Goal: Transaction & Acquisition: Book appointment/travel/reservation

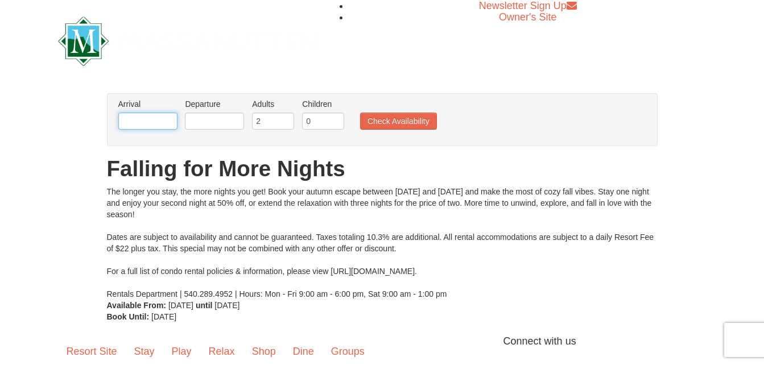
click at [157, 120] on input "text" at bounding box center [147, 121] width 59 height 17
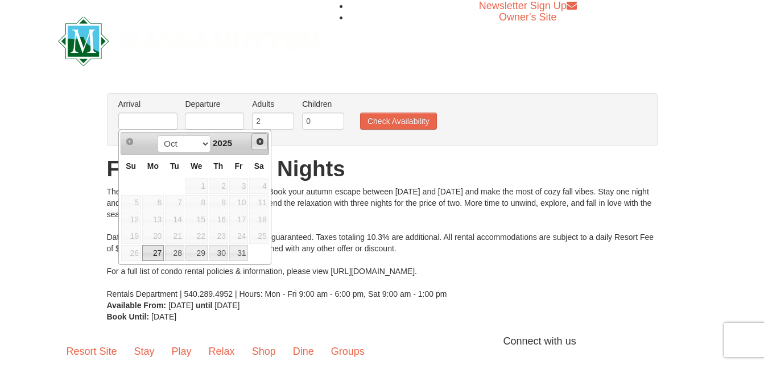
click at [260, 137] on span "Next" at bounding box center [260, 141] width 9 height 9
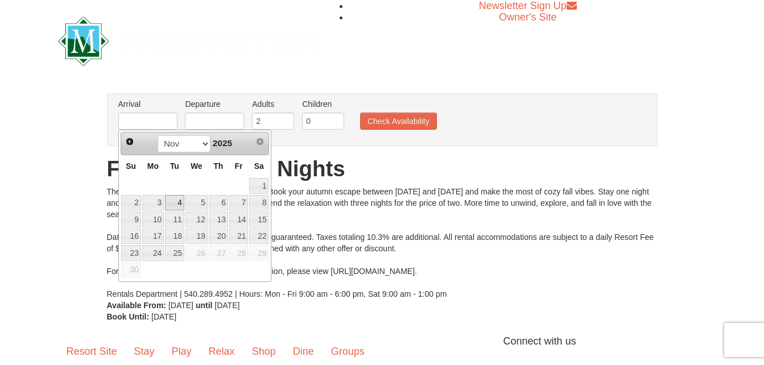
click at [176, 200] on link "4" at bounding box center [174, 203] width 19 height 16
type input "11/04/2025"
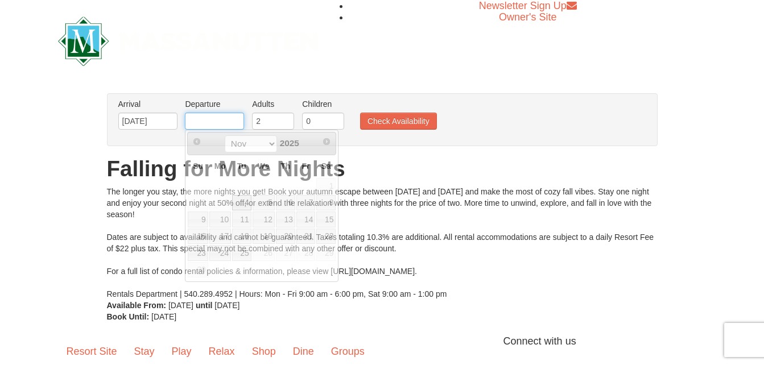
click at [216, 124] on input "text" at bounding box center [214, 121] width 59 height 17
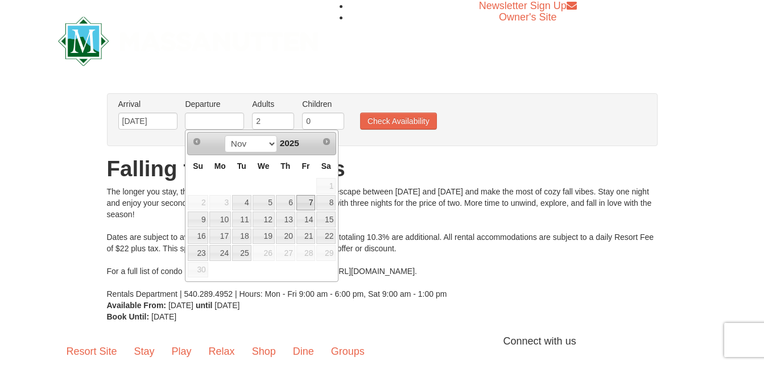
click at [306, 205] on link "7" at bounding box center [306, 203] width 19 height 16
type input "11/07/2025"
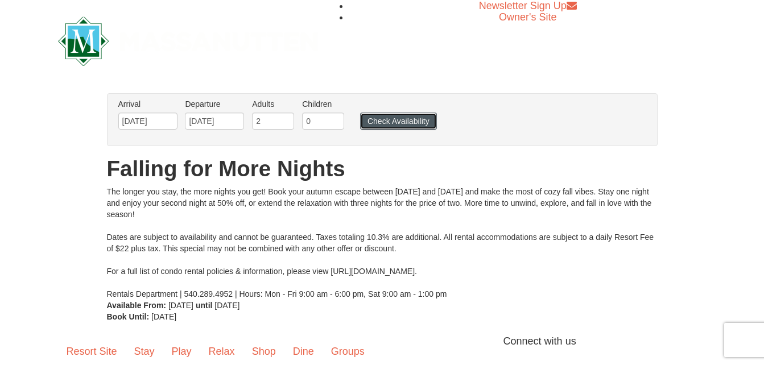
click at [414, 122] on button "Check Availability" at bounding box center [398, 121] width 77 height 17
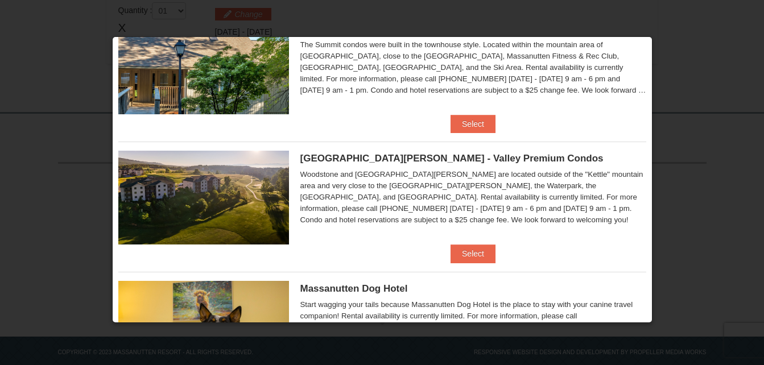
scroll to position [567, 0]
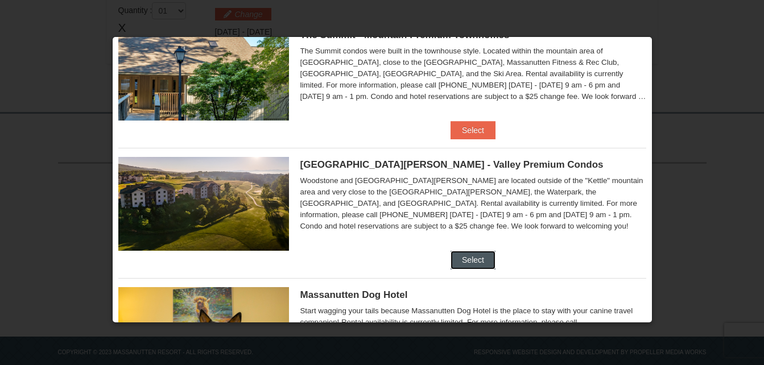
click at [470, 258] on button "Select" at bounding box center [473, 260] width 45 height 18
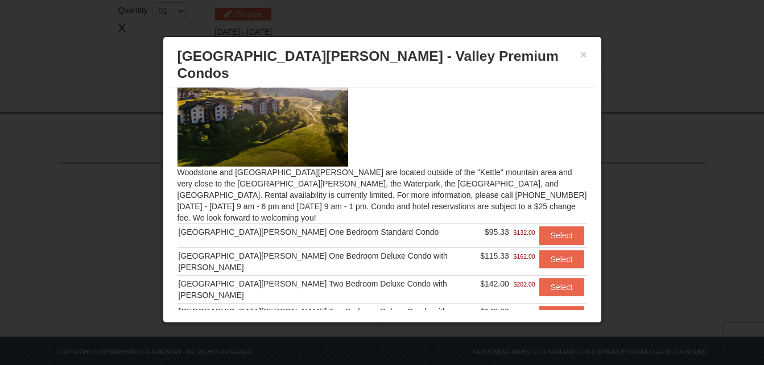
scroll to position [61, 0]
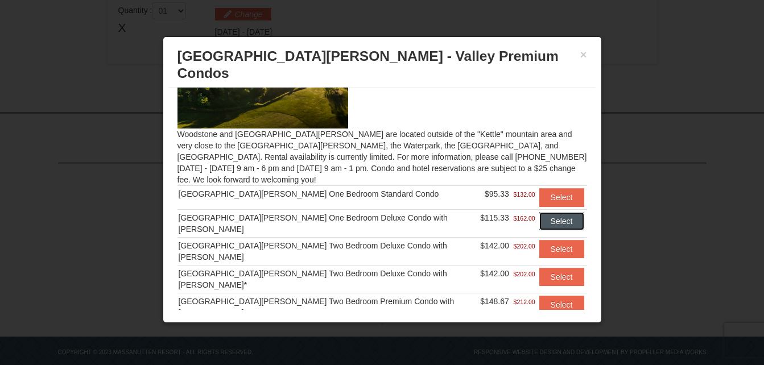
click at [547, 212] on button "Select" at bounding box center [562, 221] width 45 height 18
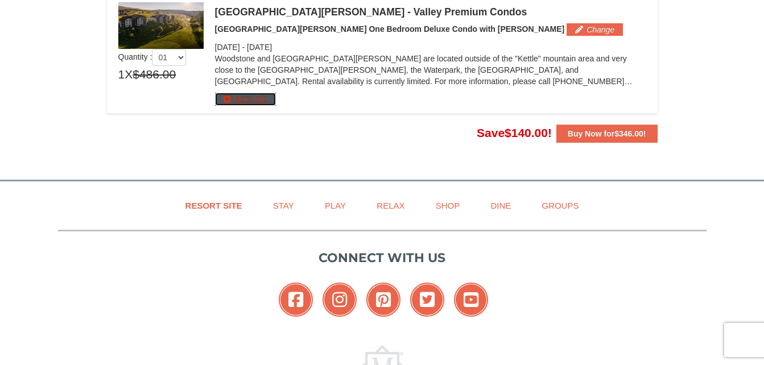
click at [250, 101] on button "More Info" at bounding box center [245, 99] width 61 height 13
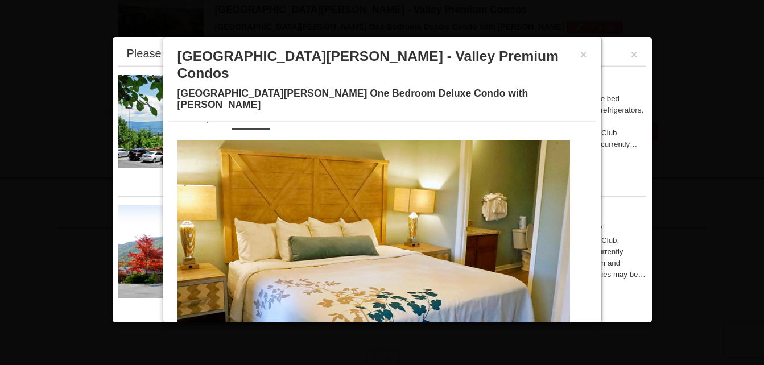
scroll to position [55, 0]
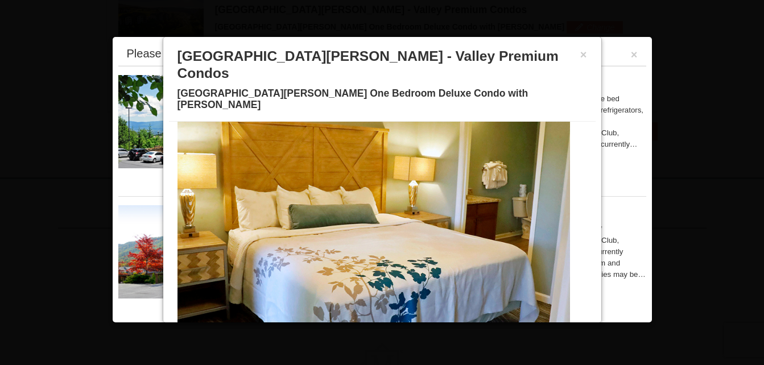
click at [298, 327] on span at bounding box center [301, 330] width 6 height 6
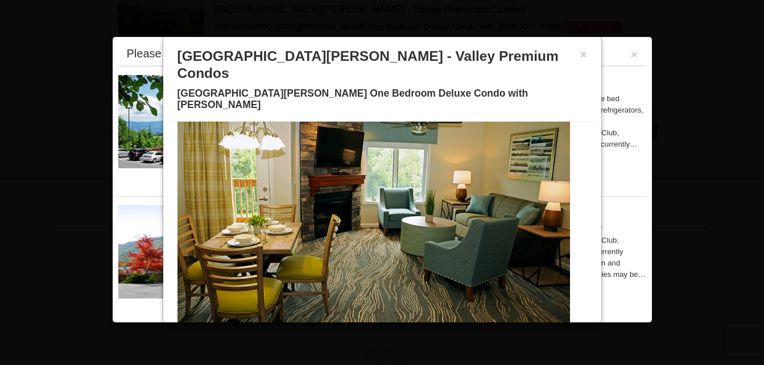
click at [311, 327] on span at bounding box center [314, 330] width 6 height 6
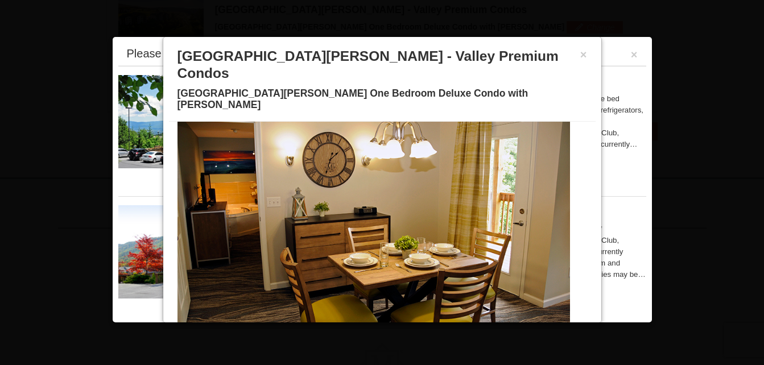
click at [325, 327] on span at bounding box center [328, 330] width 6 height 6
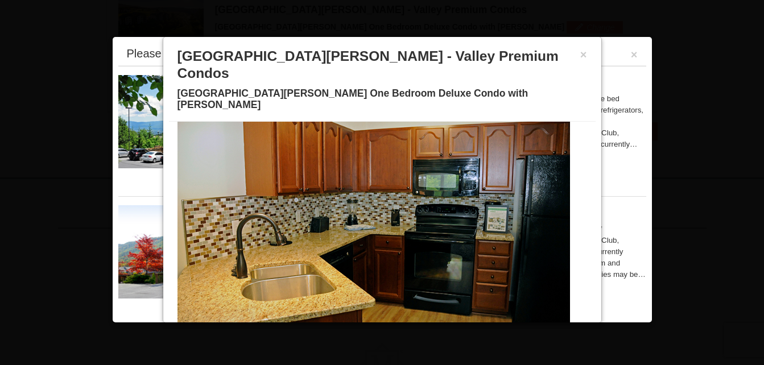
click at [339, 327] on span at bounding box center [342, 330] width 6 height 6
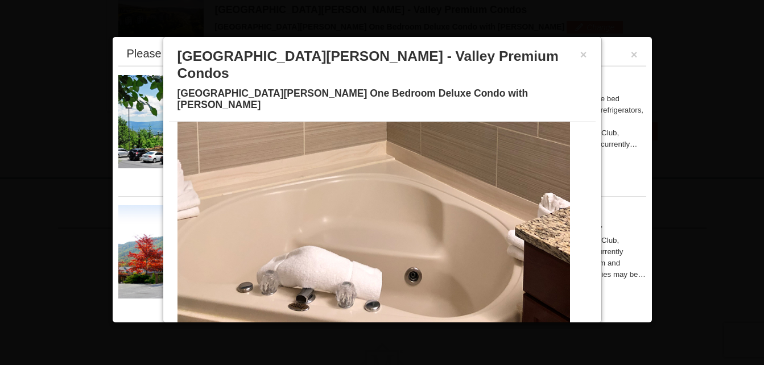
click at [352, 327] on span at bounding box center [355, 330] width 6 height 6
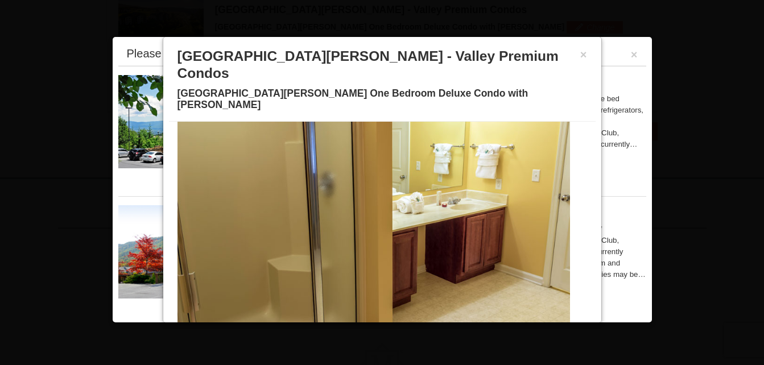
click at [366, 327] on span at bounding box center [369, 330] width 6 height 6
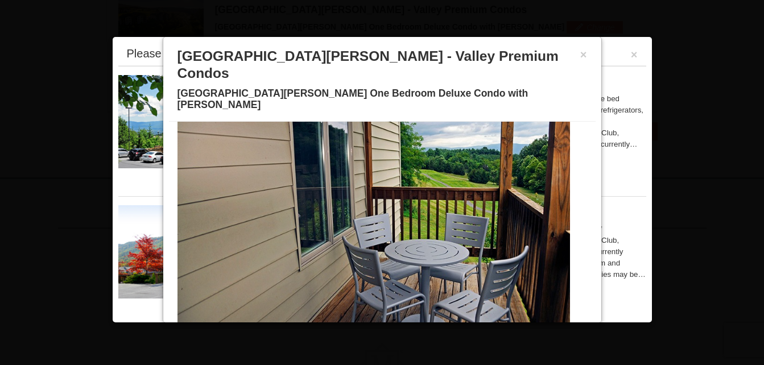
click at [380, 327] on span at bounding box center [383, 330] width 6 height 6
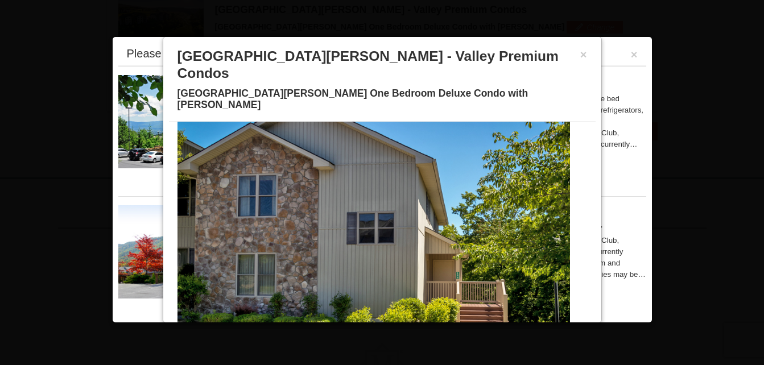
click at [393, 327] on span at bounding box center [396, 330] width 6 height 6
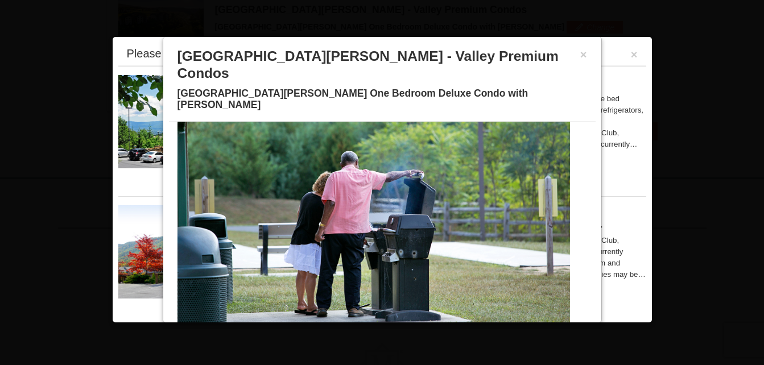
click at [403, 324] on button at bounding box center [410, 329] width 14 height 11
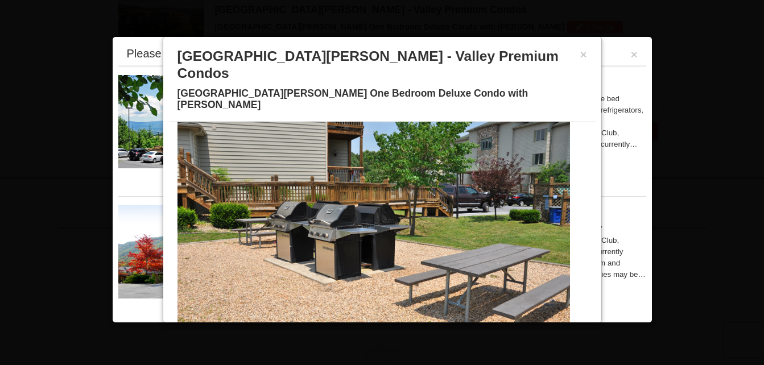
click at [421, 327] on span at bounding box center [424, 330] width 6 height 6
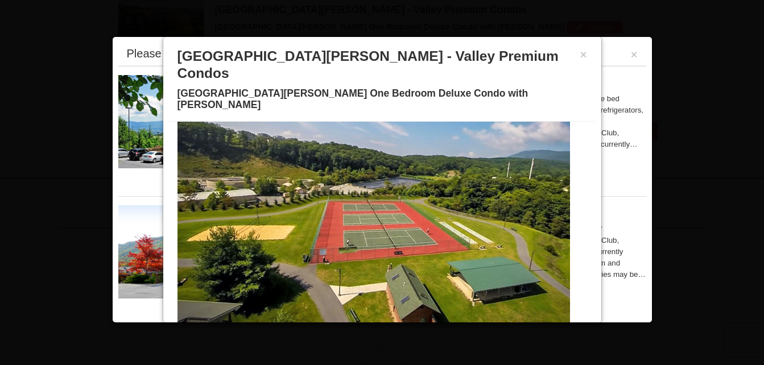
click at [434, 327] on span at bounding box center [437, 330] width 6 height 6
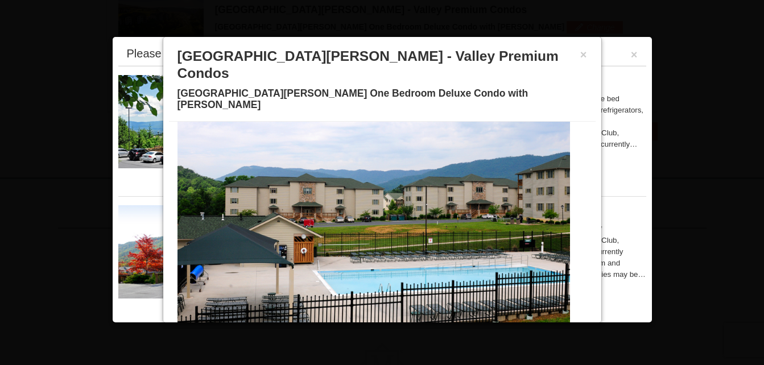
click at [448, 327] on span at bounding box center [451, 330] width 6 height 6
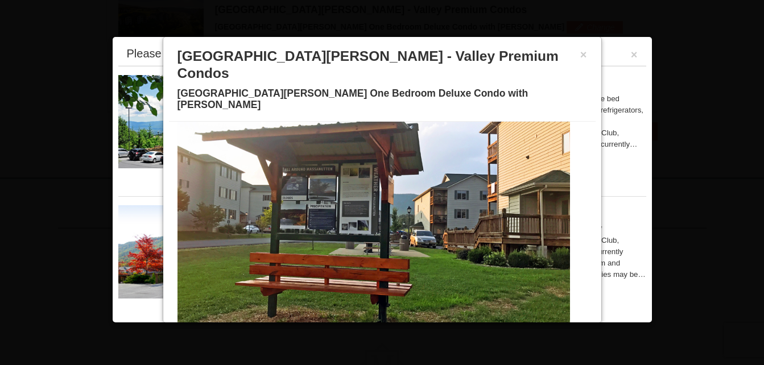
click at [462, 327] on span at bounding box center [465, 330] width 6 height 6
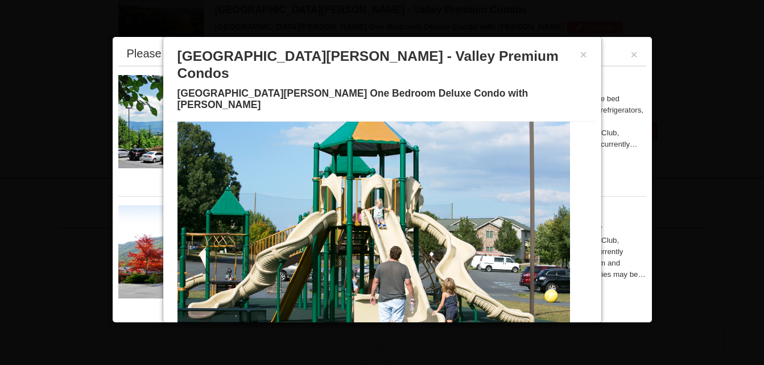
click at [475, 327] on span at bounding box center [478, 330] width 6 height 6
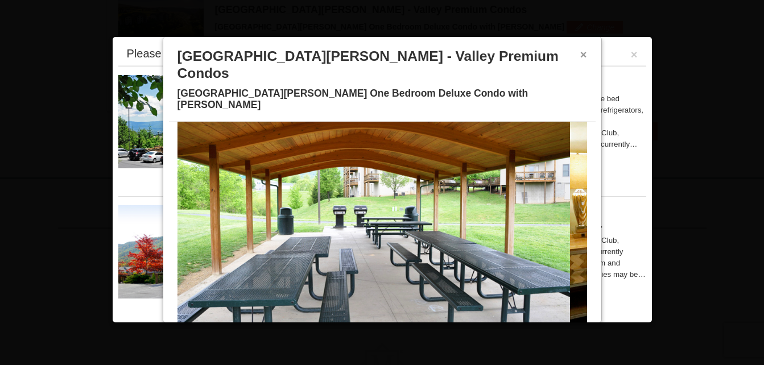
click at [581, 52] on button "×" at bounding box center [584, 54] width 7 height 11
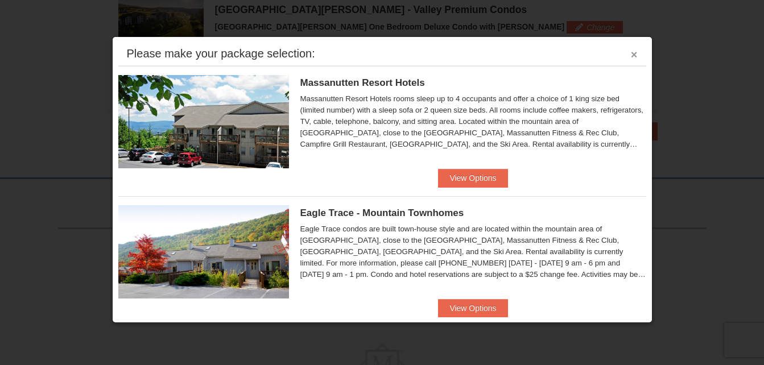
click at [631, 52] on button "×" at bounding box center [634, 54] width 7 height 11
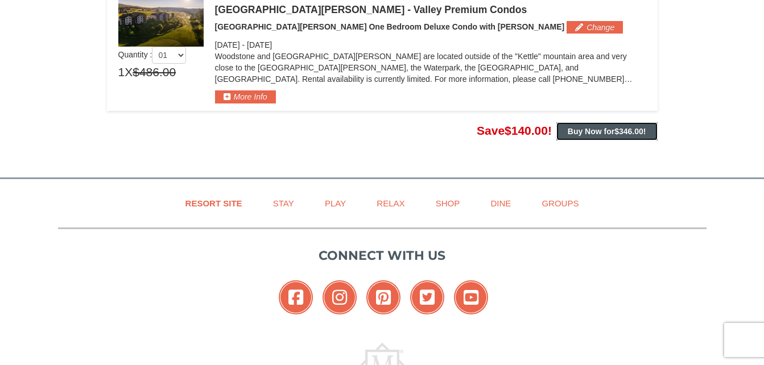
click at [611, 133] on strong "Buy Now for $346.00 !" at bounding box center [607, 131] width 79 height 9
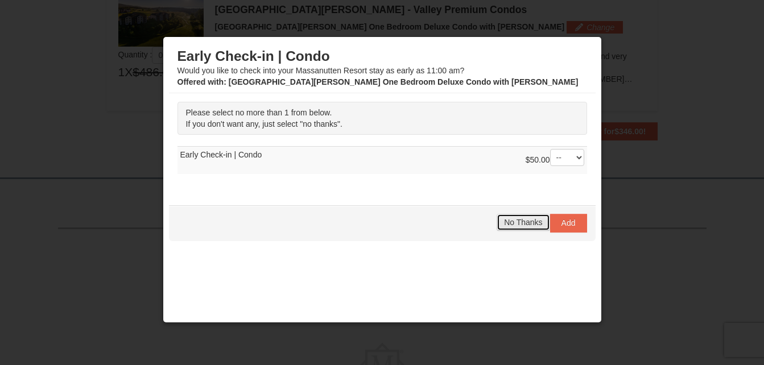
click at [524, 224] on span "No Thanks" at bounding box center [523, 222] width 38 height 9
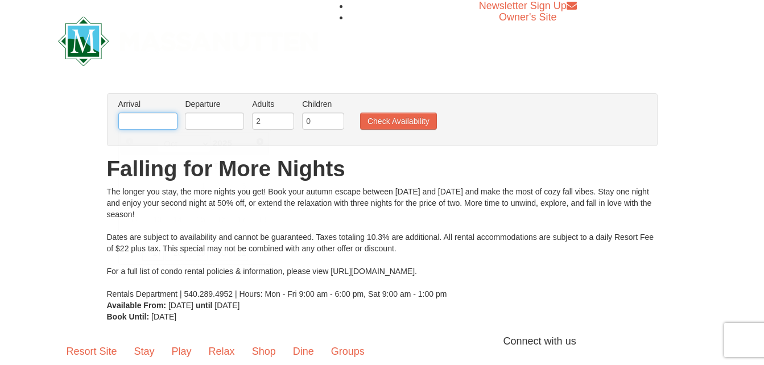
click at [163, 117] on input "text" at bounding box center [147, 121] width 59 height 17
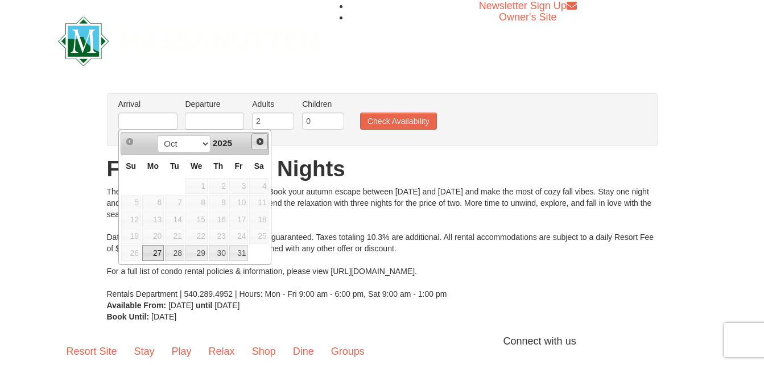
click at [261, 141] on span "Next" at bounding box center [260, 141] width 9 height 9
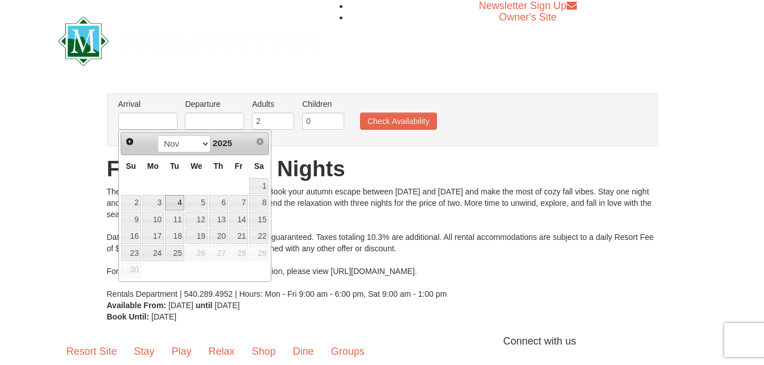
click at [177, 204] on link "4" at bounding box center [174, 203] width 19 height 16
type input "11/04/2025"
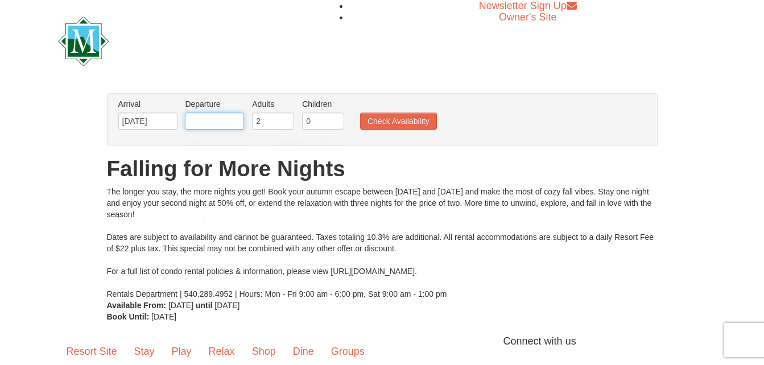
click at [228, 122] on input "text" at bounding box center [214, 121] width 59 height 17
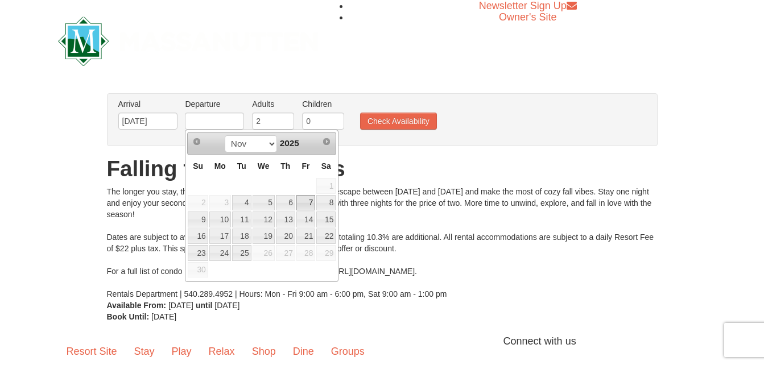
click at [310, 200] on link "7" at bounding box center [306, 203] width 19 height 16
type input "11/07/2025"
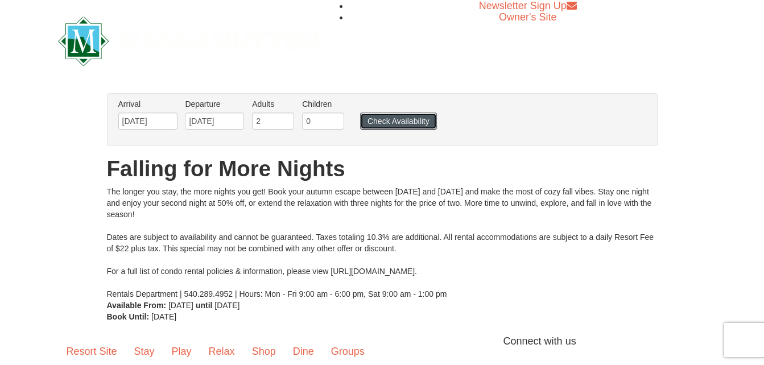
click at [396, 124] on button "Check Availability" at bounding box center [398, 121] width 77 height 17
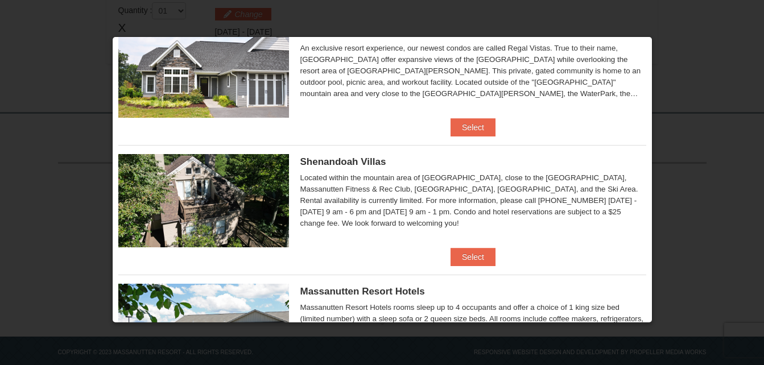
scroll to position [182, 0]
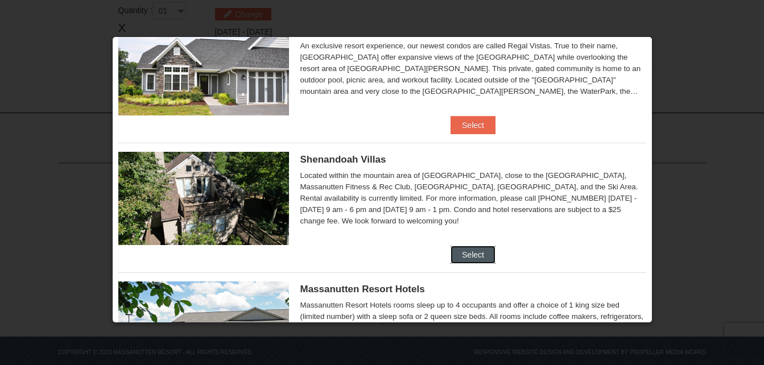
click at [464, 253] on button "Select" at bounding box center [473, 255] width 45 height 18
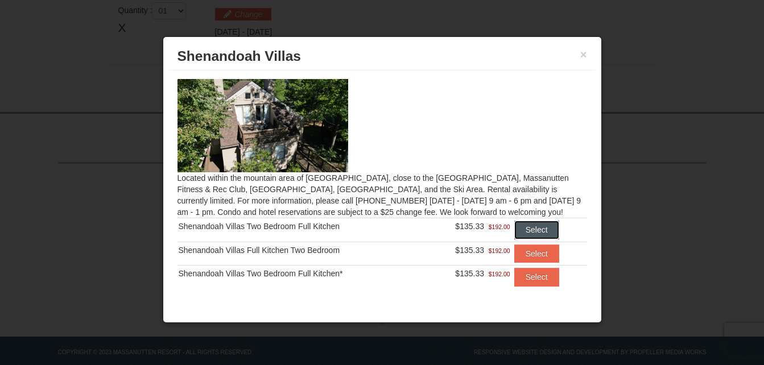
click at [534, 230] on button "Select" at bounding box center [537, 230] width 45 height 18
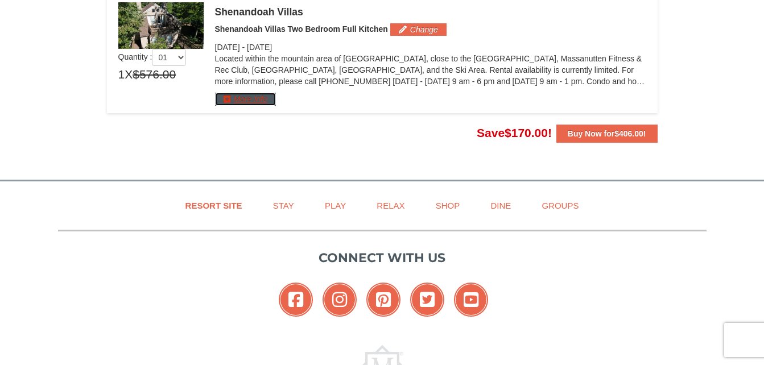
click at [254, 97] on button "More Info" at bounding box center [245, 99] width 61 height 13
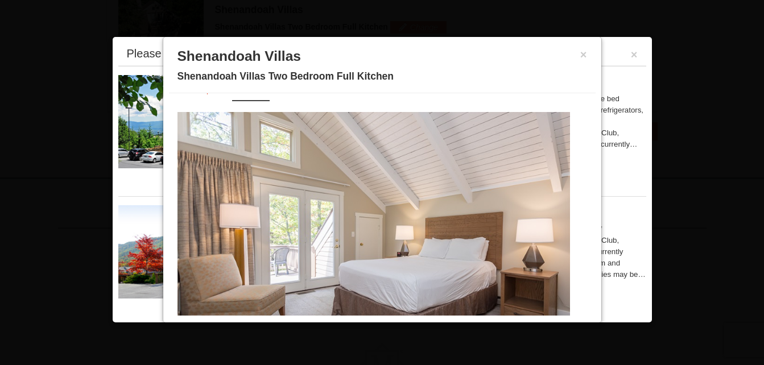
scroll to position [55, 0]
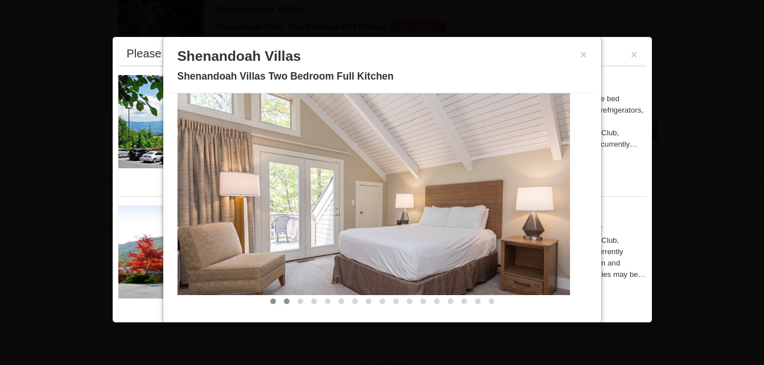
click at [284, 299] on span at bounding box center [287, 302] width 6 height 6
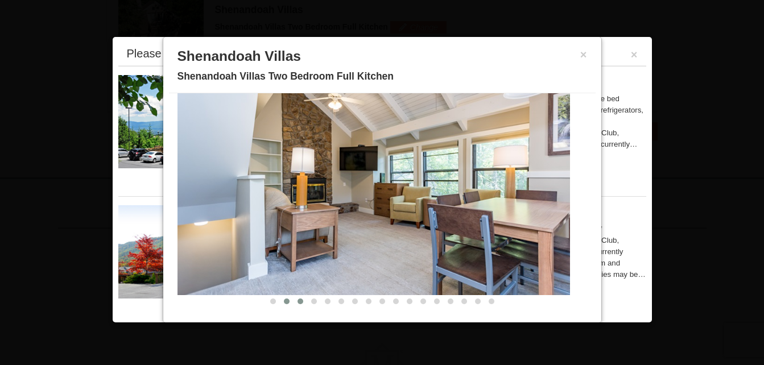
click at [298, 299] on span at bounding box center [301, 302] width 6 height 6
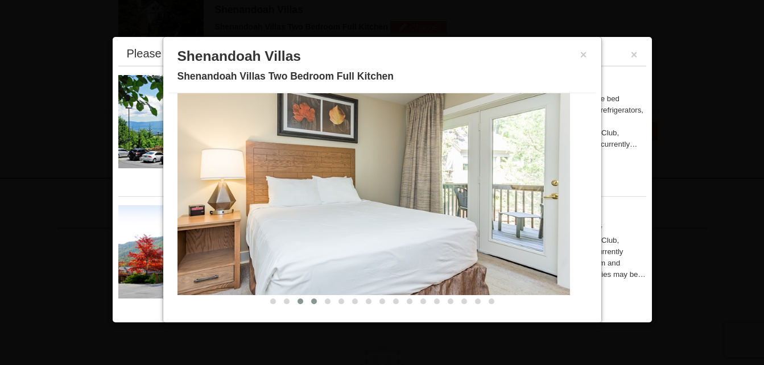
click at [311, 301] on span at bounding box center [314, 302] width 6 height 6
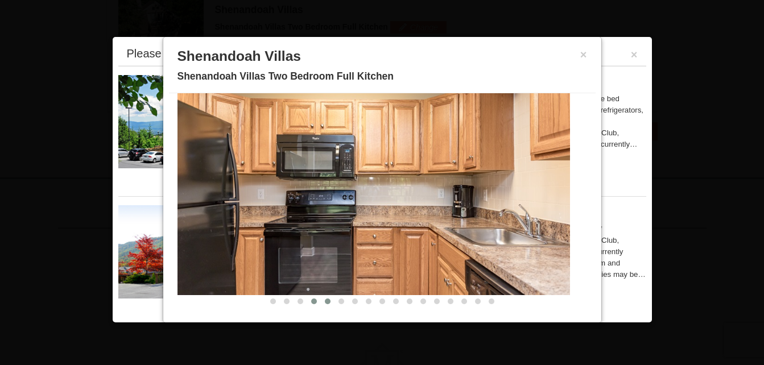
click at [325, 301] on span at bounding box center [328, 302] width 6 height 6
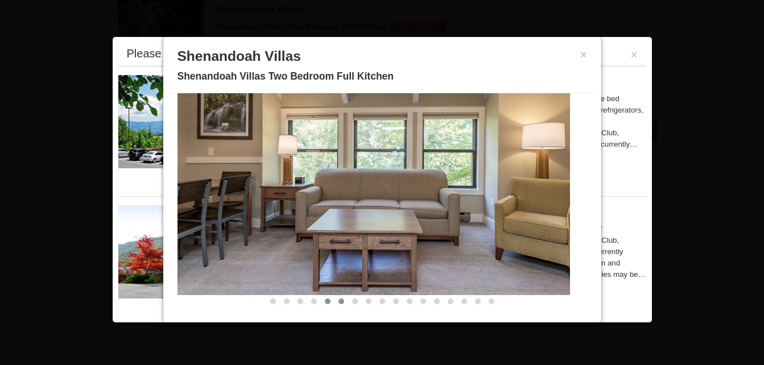
click at [339, 301] on span at bounding box center [342, 302] width 6 height 6
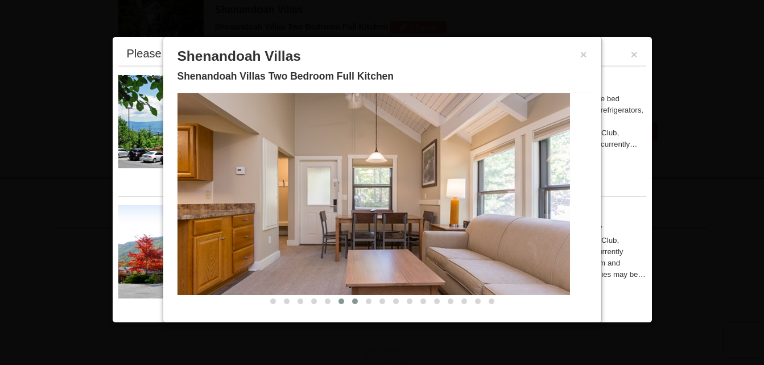
click at [352, 302] on span at bounding box center [355, 302] width 6 height 6
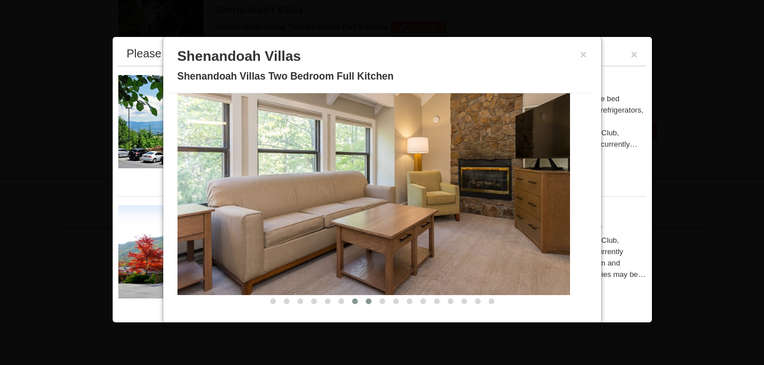
click at [366, 301] on span at bounding box center [369, 302] width 6 height 6
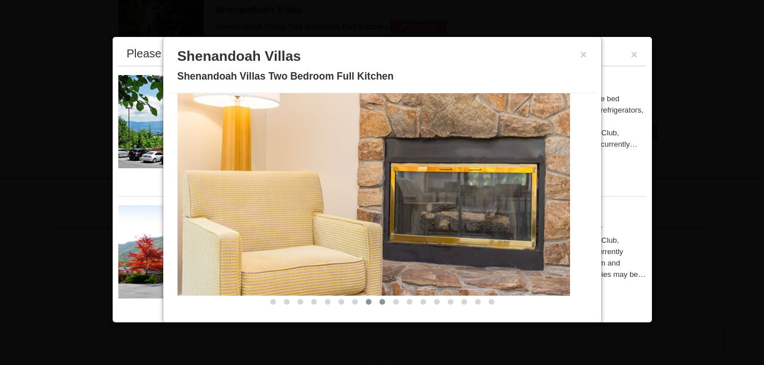
click at [380, 302] on span at bounding box center [383, 302] width 6 height 6
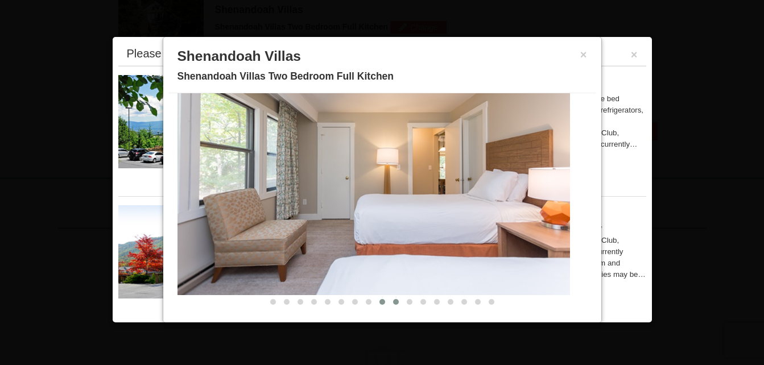
click at [393, 301] on span at bounding box center [396, 302] width 6 height 6
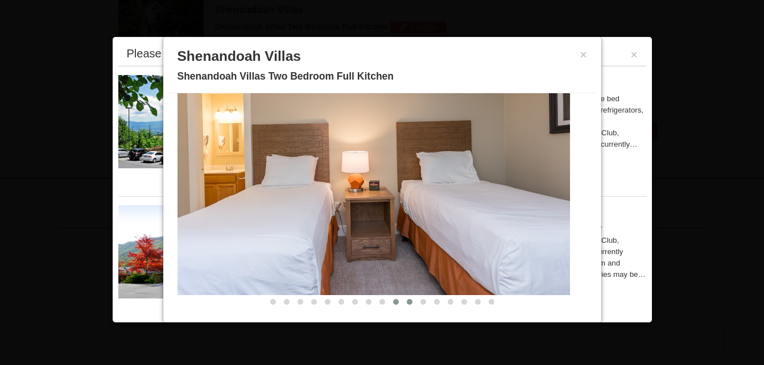
click at [407, 300] on span at bounding box center [410, 302] width 6 height 6
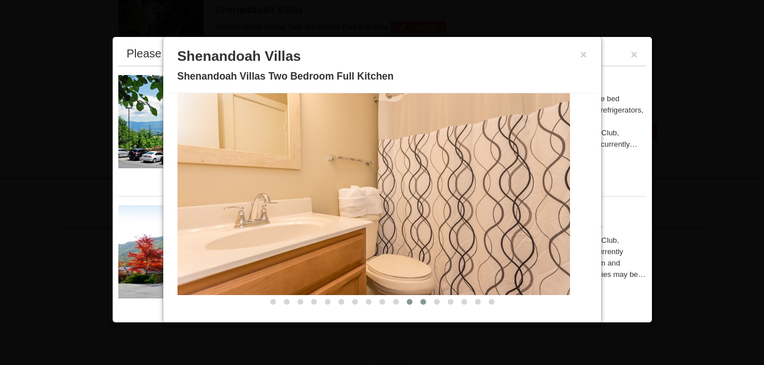
click at [421, 299] on span at bounding box center [424, 302] width 6 height 6
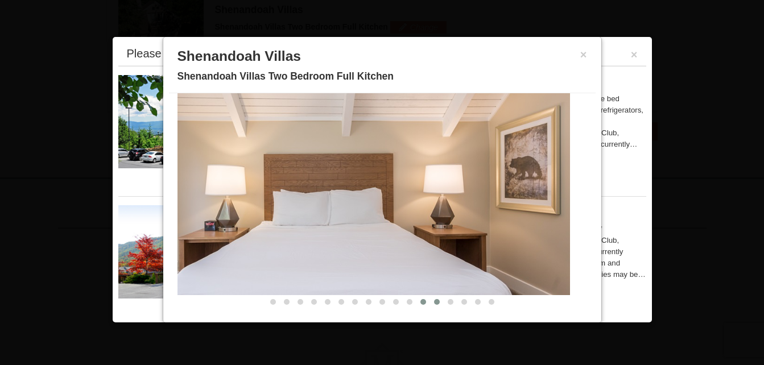
click at [430, 299] on button at bounding box center [437, 302] width 14 height 11
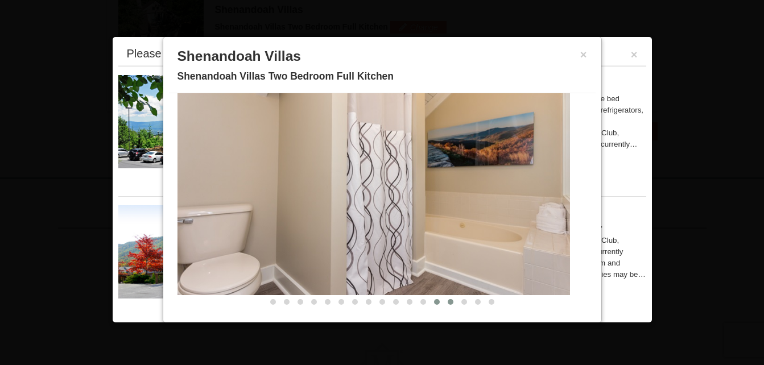
click at [448, 301] on span at bounding box center [451, 302] width 6 height 6
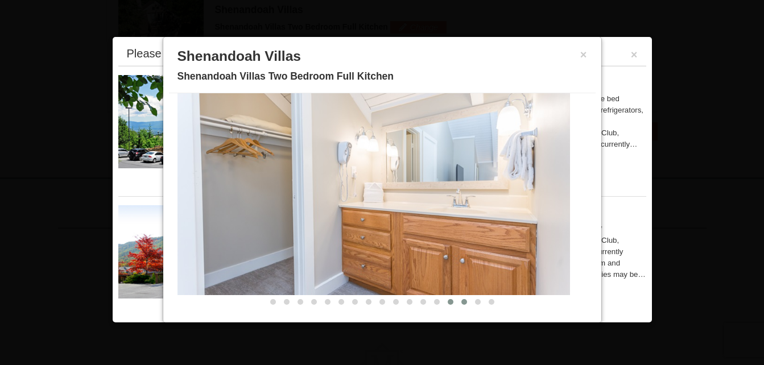
click at [462, 301] on span at bounding box center [465, 302] width 6 height 6
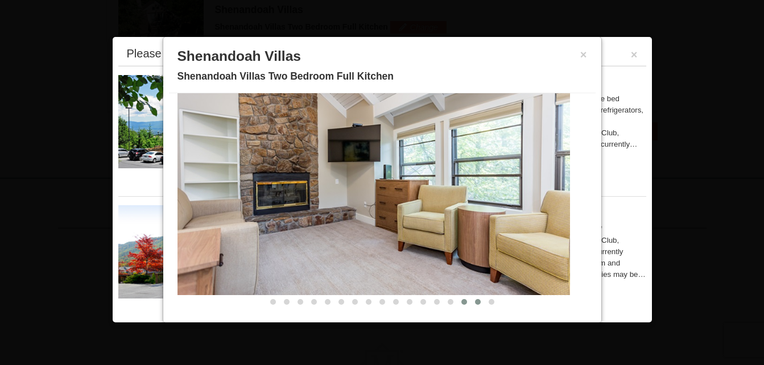
click at [475, 300] on span at bounding box center [478, 302] width 6 height 6
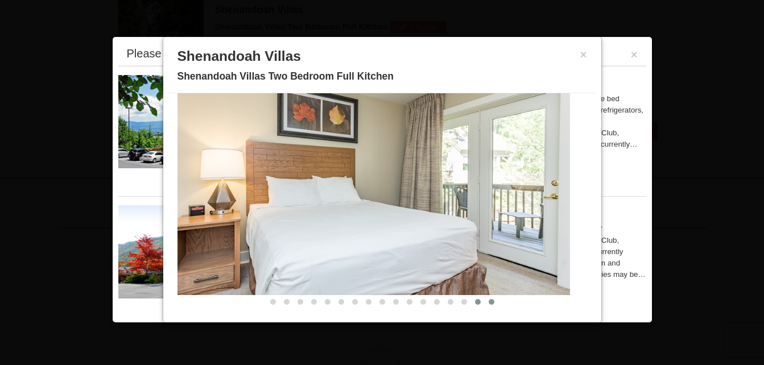
click at [489, 300] on span at bounding box center [492, 302] width 6 height 6
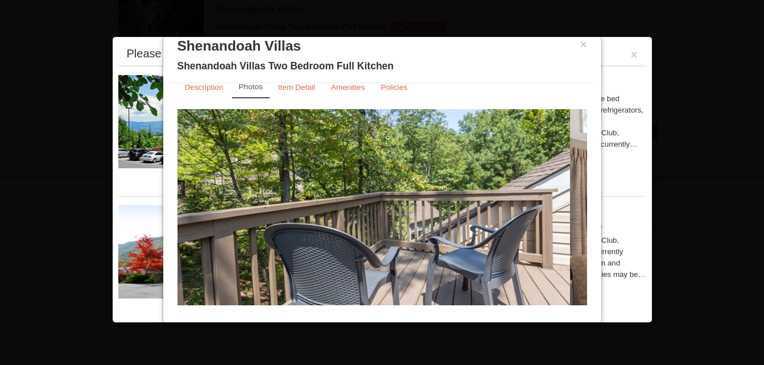
scroll to position [0, 0]
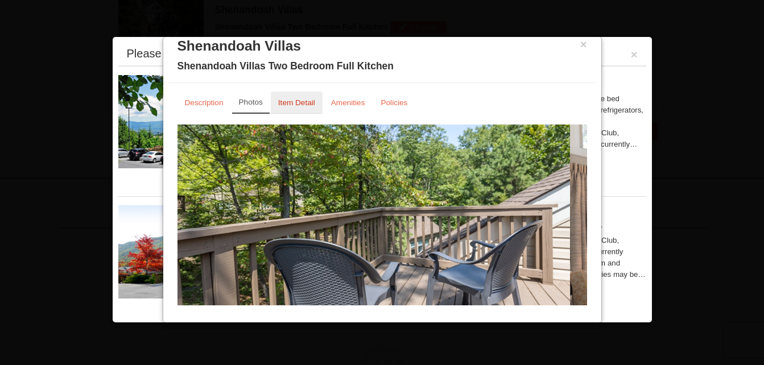
click at [287, 102] on small "Item Detail" at bounding box center [296, 102] width 37 height 9
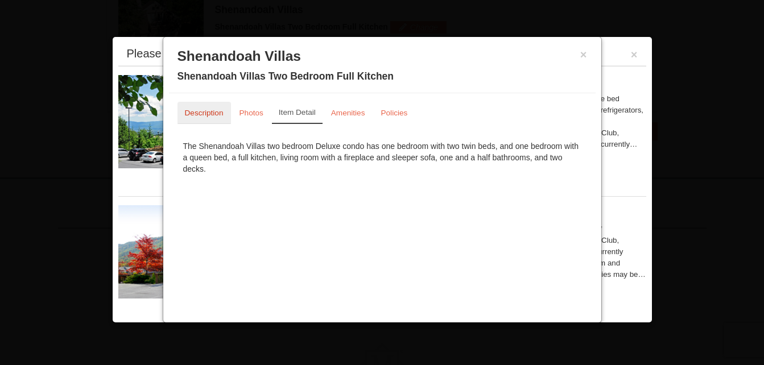
click at [211, 110] on small "Description" at bounding box center [204, 113] width 39 height 9
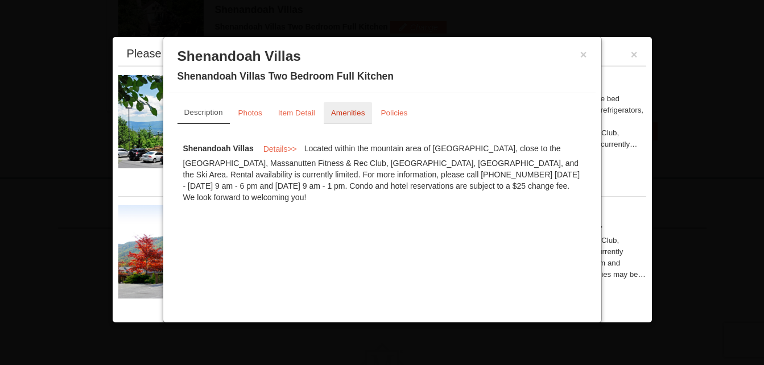
click at [349, 114] on small "Amenities" at bounding box center [348, 113] width 34 height 9
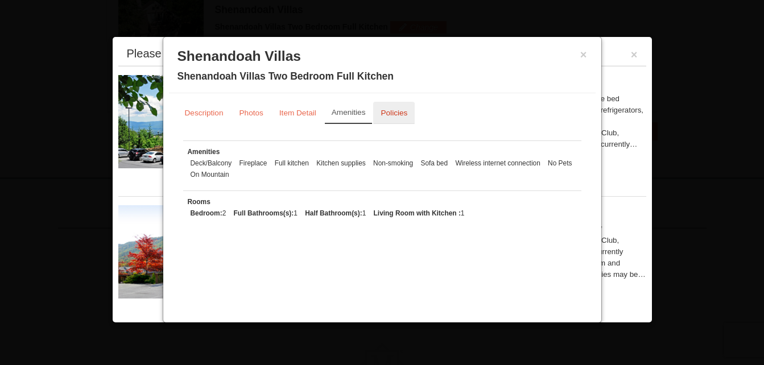
click at [390, 110] on small "Policies" at bounding box center [394, 113] width 27 height 9
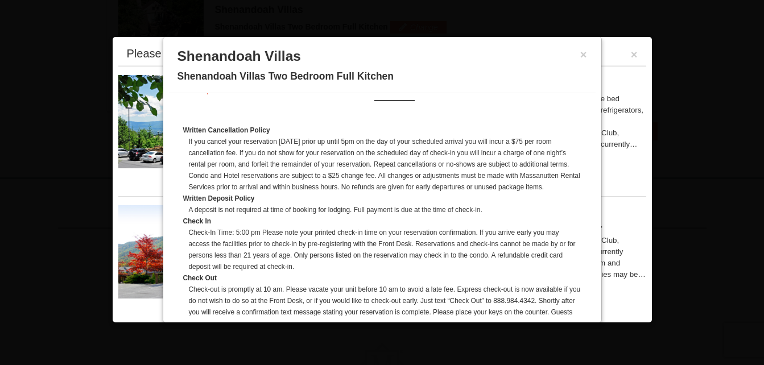
scroll to position [114, 0]
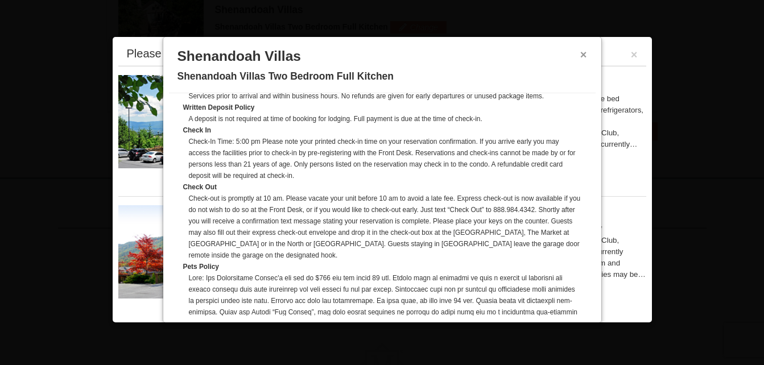
click at [581, 54] on button "×" at bounding box center [584, 54] width 7 height 11
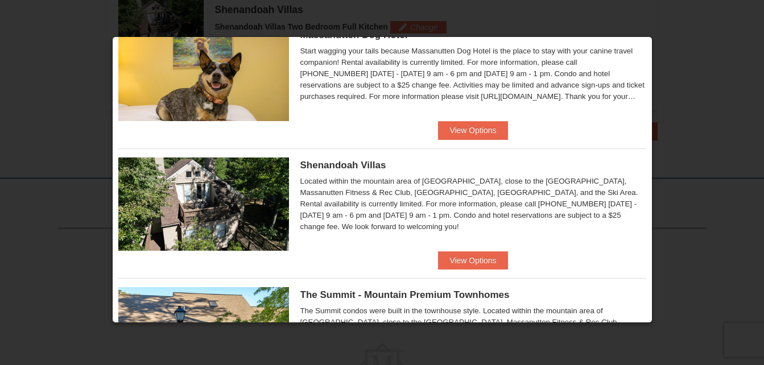
scroll to position [442, 0]
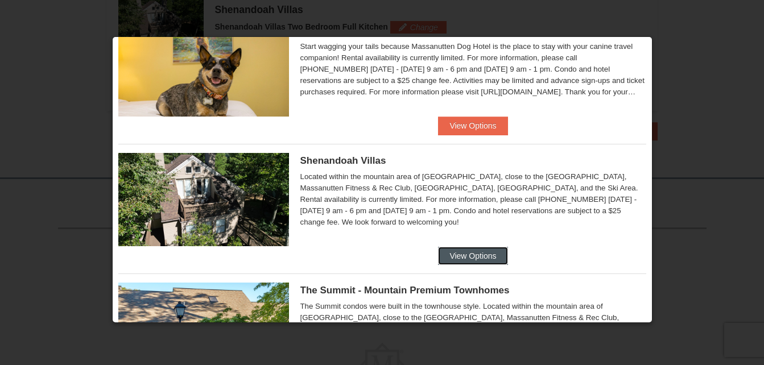
click at [472, 256] on button "View Options" at bounding box center [472, 256] width 69 height 18
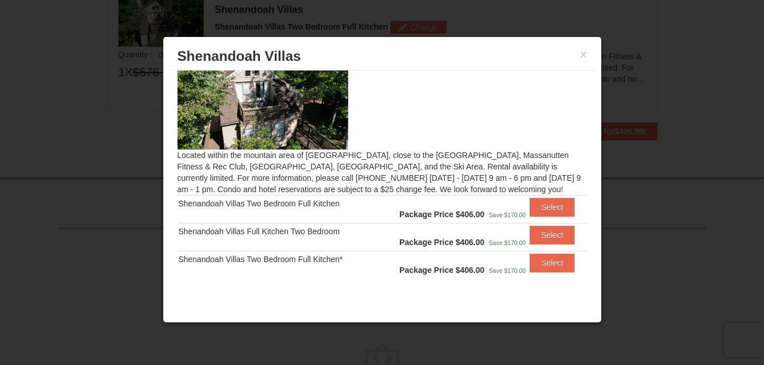
scroll to position [28, 0]
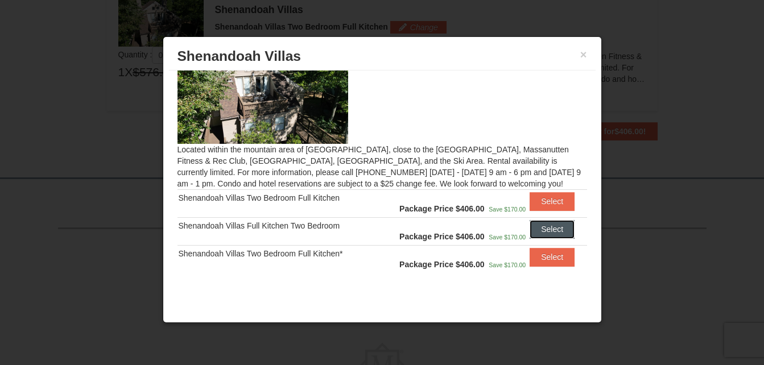
click at [544, 225] on button "Select" at bounding box center [552, 229] width 45 height 18
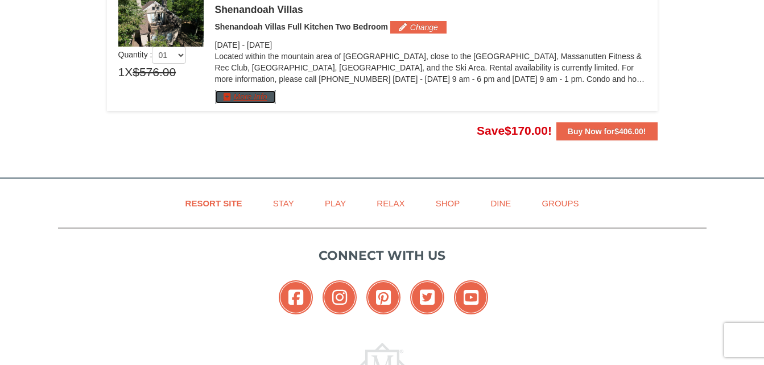
click at [250, 94] on button "More Info" at bounding box center [245, 97] width 61 height 13
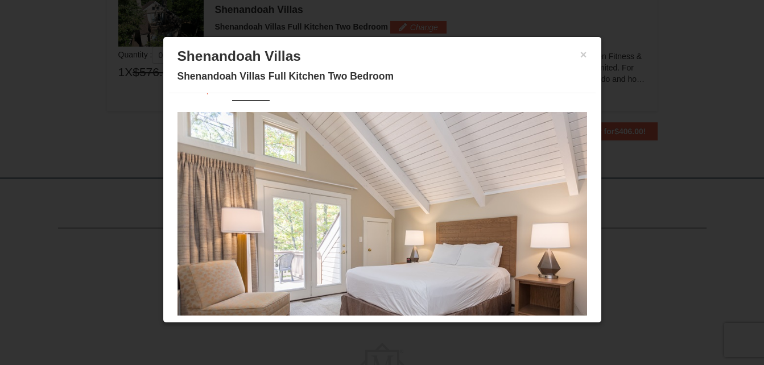
scroll to position [64, 0]
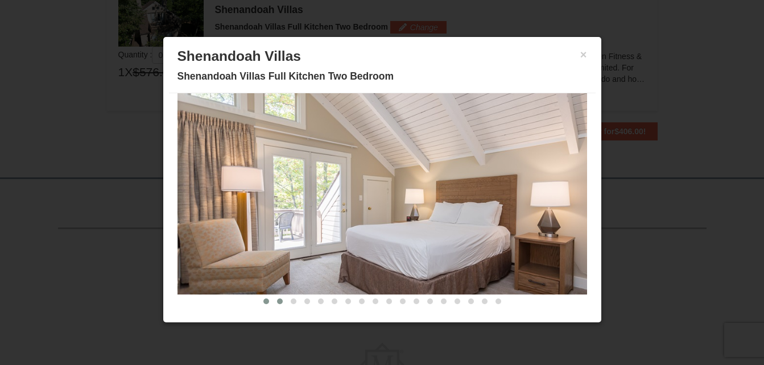
click at [277, 302] on span at bounding box center [280, 302] width 6 height 6
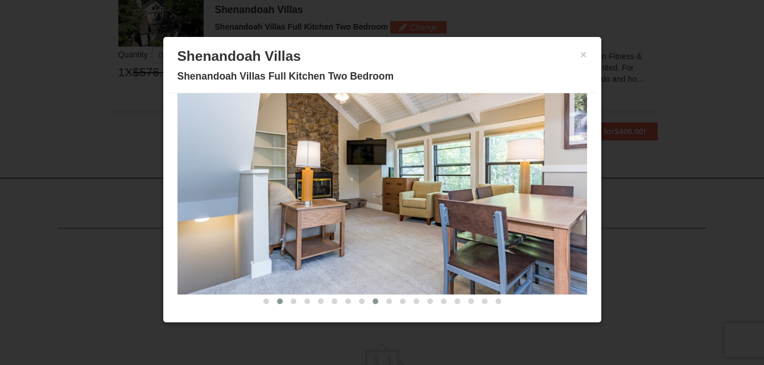
click at [373, 302] on span at bounding box center [376, 302] width 6 height 6
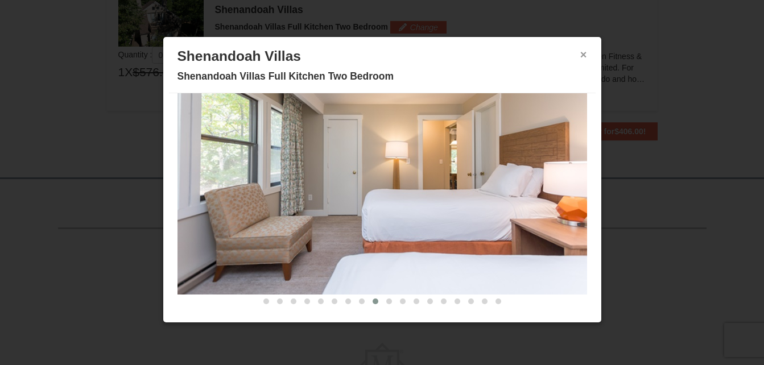
click at [581, 50] on button "×" at bounding box center [584, 54] width 7 height 11
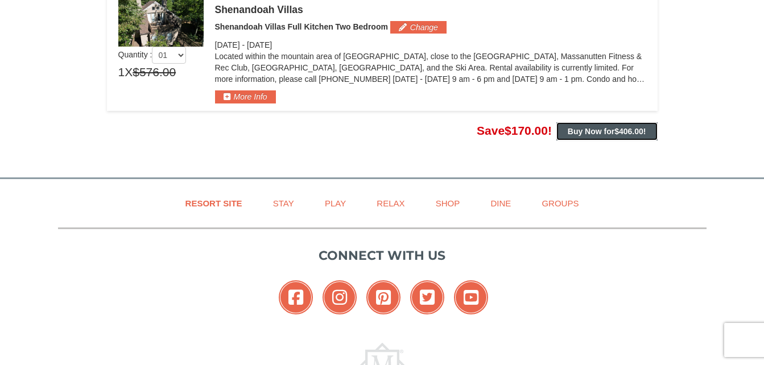
click at [627, 133] on span "$406.00" at bounding box center [629, 131] width 29 height 9
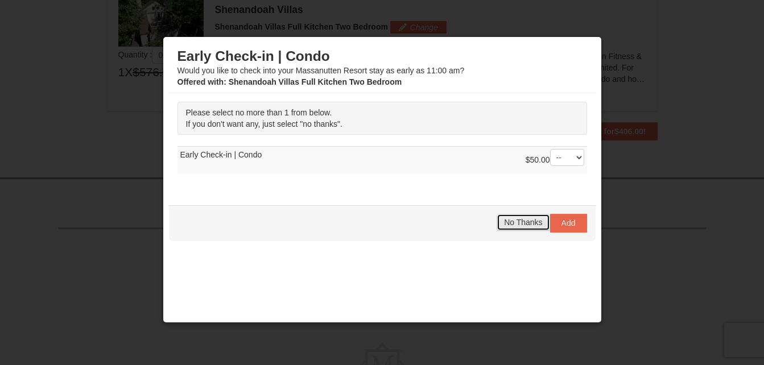
click at [519, 219] on span "No Thanks" at bounding box center [523, 222] width 38 height 9
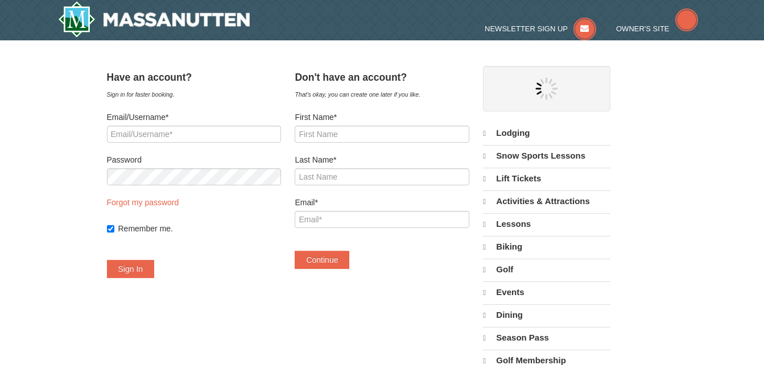
select select "10"
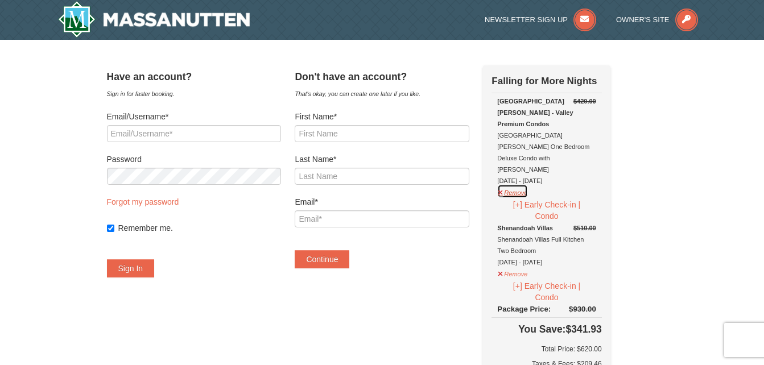
click at [520, 184] on button "Remove" at bounding box center [512, 191] width 31 height 14
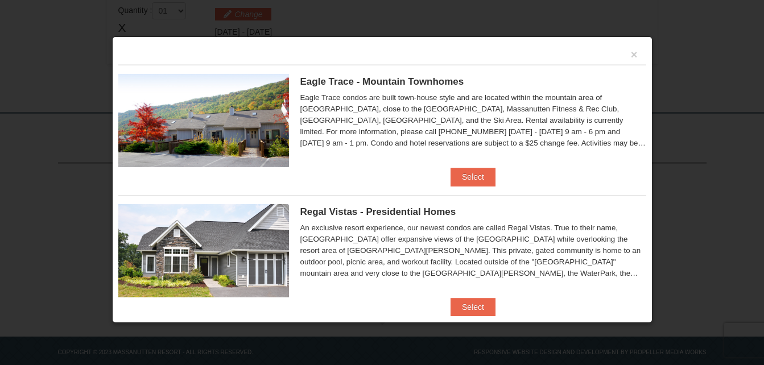
scroll to position [362, 0]
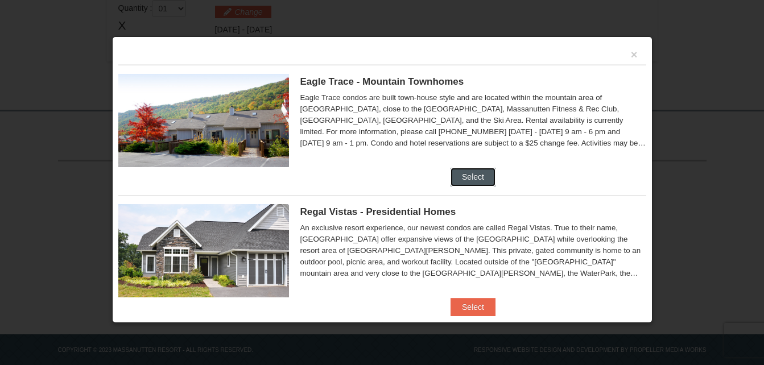
click at [470, 175] on button "Select" at bounding box center [473, 177] width 45 height 18
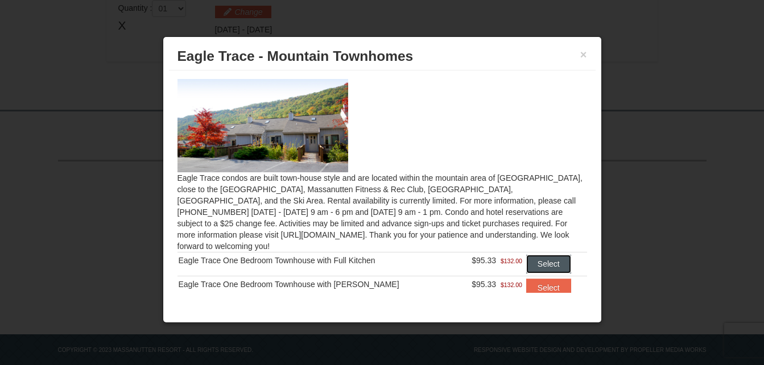
click at [549, 255] on button "Select" at bounding box center [549, 264] width 45 height 18
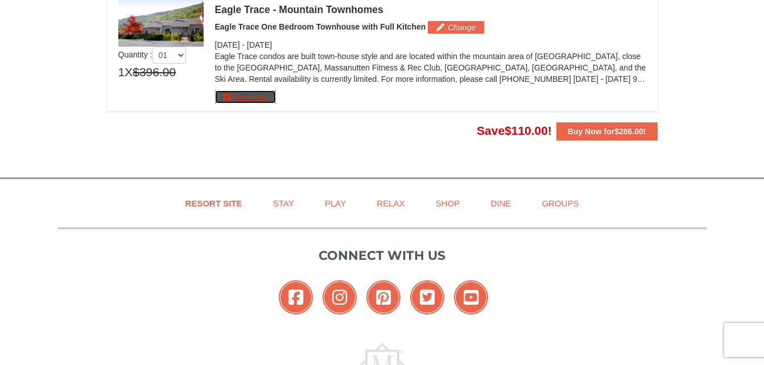
click at [250, 98] on button "More Info" at bounding box center [245, 97] width 61 height 13
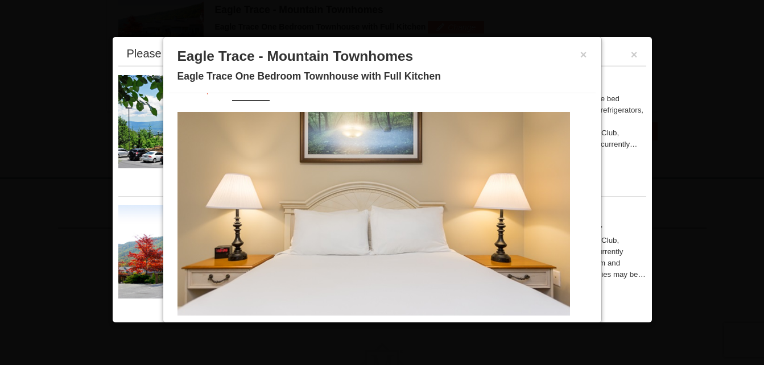
scroll to position [55, 0]
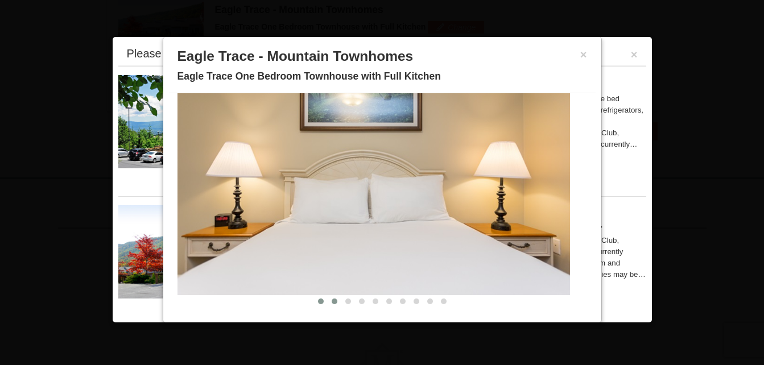
click at [332, 303] on span at bounding box center [335, 302] width 6 height 6
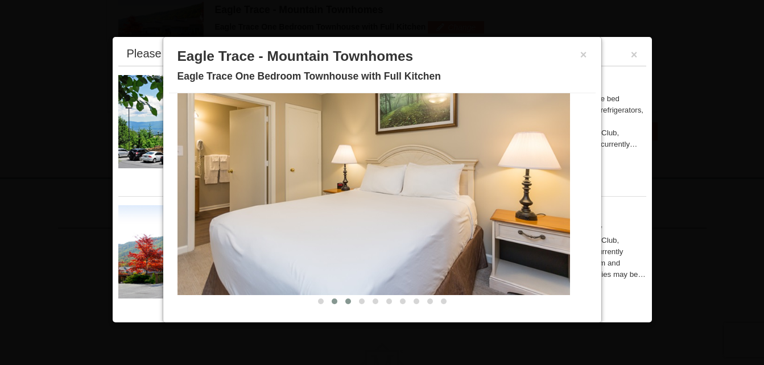
click at [342, 301] on button at bounding box center [349, 301] width 14 height 11
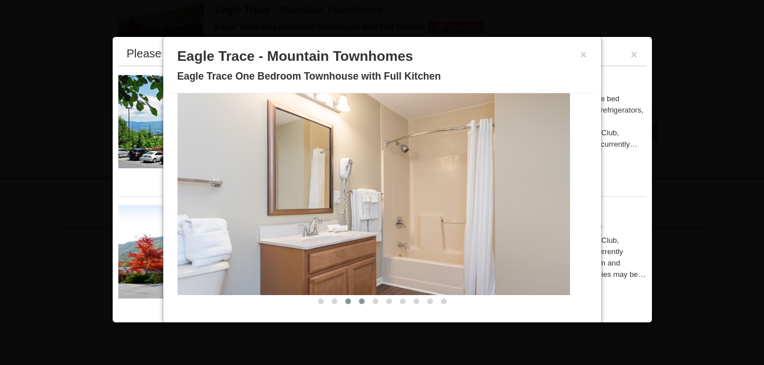
click at [359, 300] on span at bounding box center [362, 302] width 6 height 6
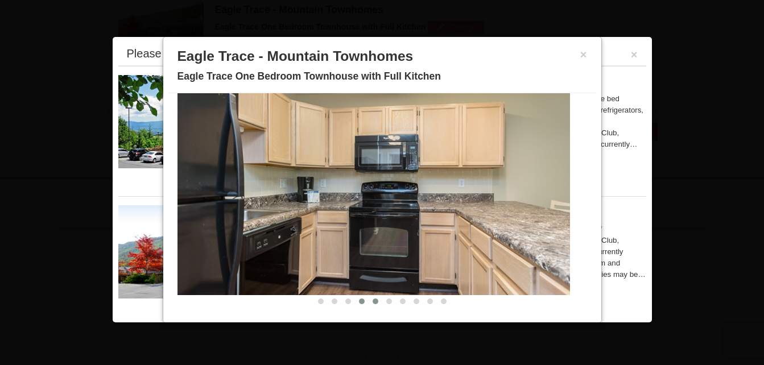
click at [373, 300] on span at bounding box center [376, 302] width 6 height 6
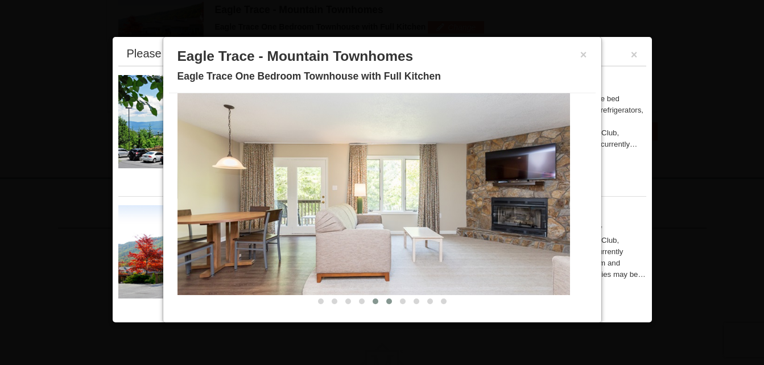
click at [386, 302] on span at bounding box center [389, 302] width 6 height 6
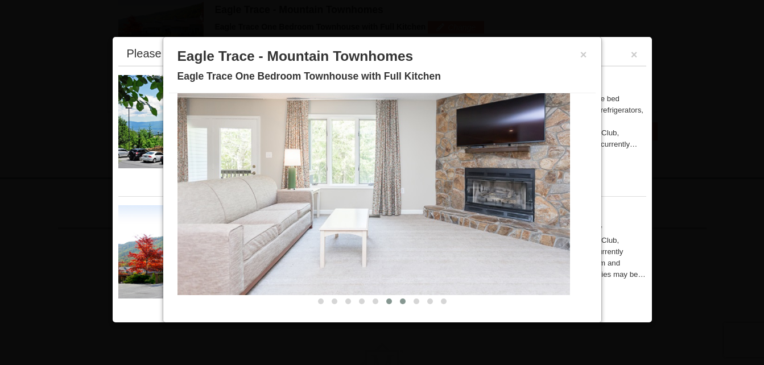
click at [400, 301] on span at bounding box center [403, 302] width 6 height 6
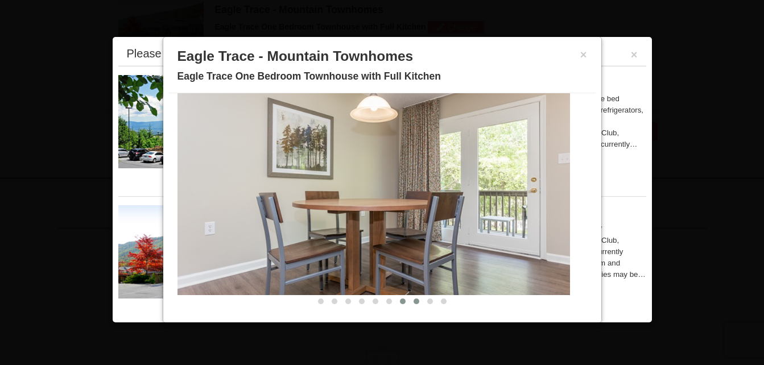
click at [414, 301] on span at bounding box center [417, 302] width 6 height 6
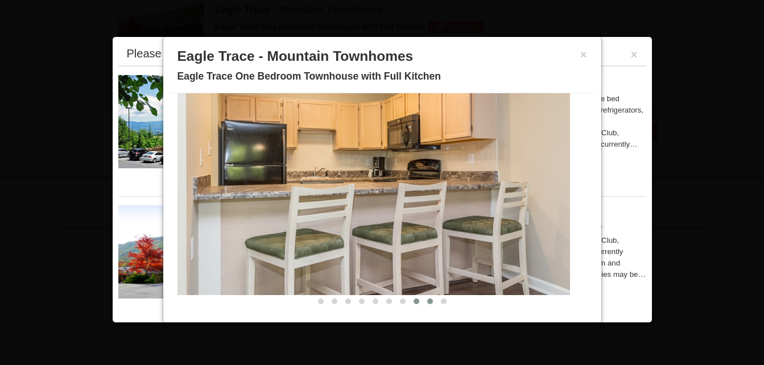
click at [427, 300] on span at bounding box center [430, 302] width 6 height 6
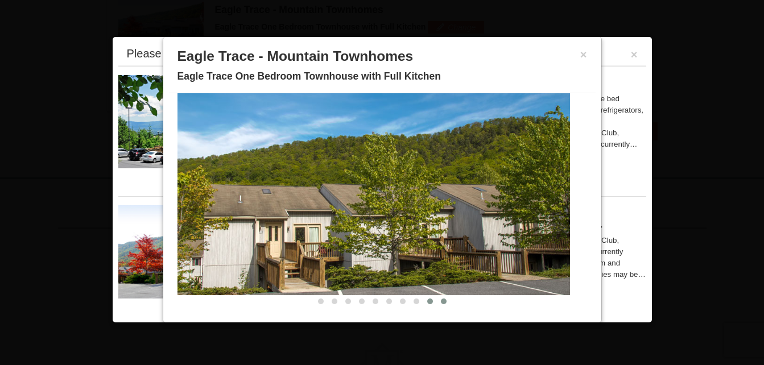
click at [441, 299] on span at bounding box center [444, 302] width 6 height 6
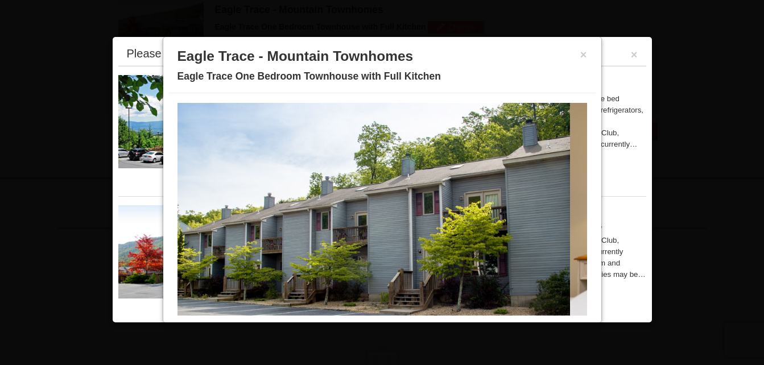
scroll to position [0, 0]
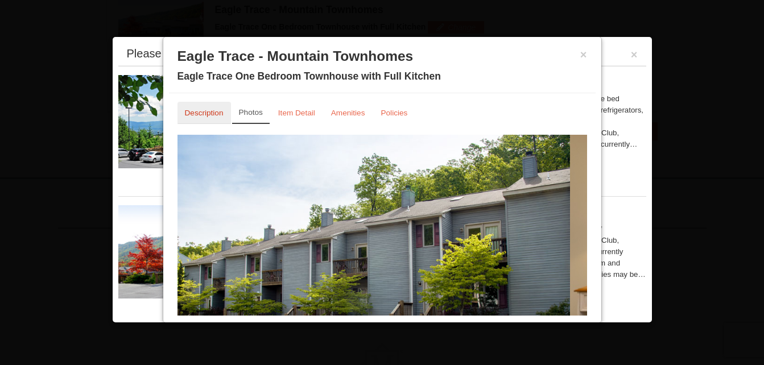
click at [206, 116] on small "Description" at bounding box center [204, 113] width 39 height 9
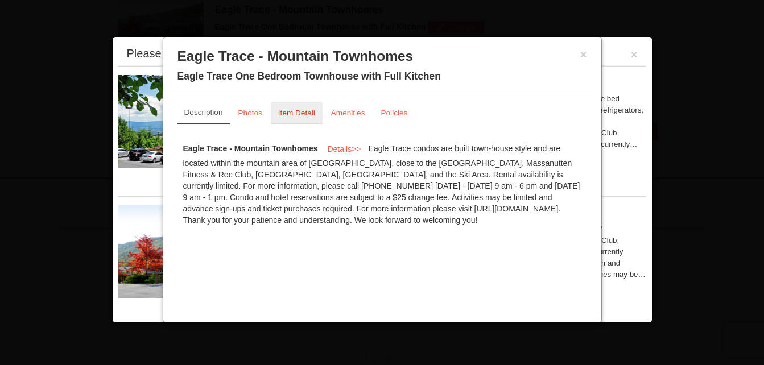
click at [285, 113] on small "Item Detail" at bounding box center [296, 113] width 37 height 9
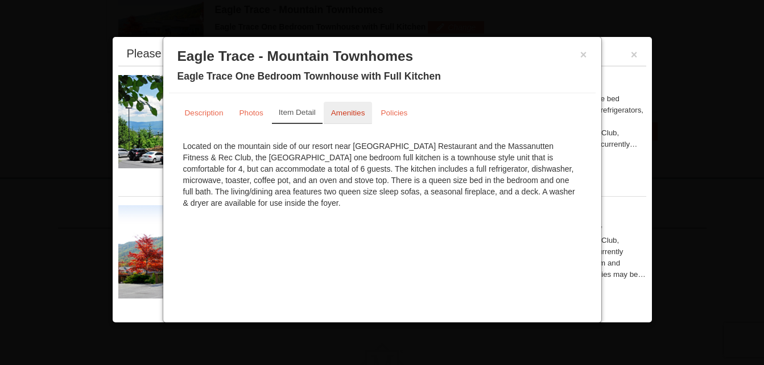
click at [348, 113] on small "Amenities" at bounding box center [348, 113] width 34 height 9
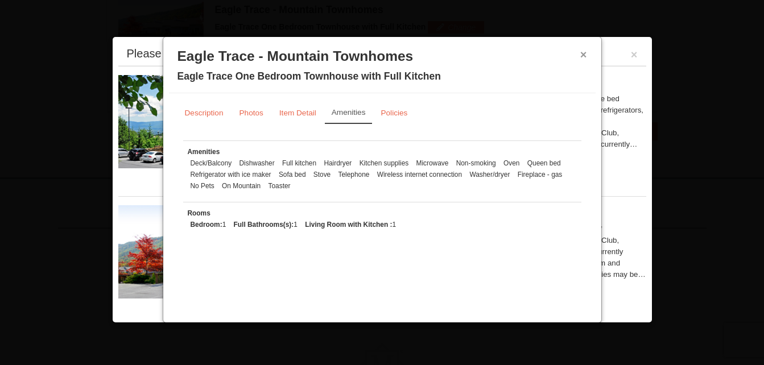
click at [585, 56] on button "×" at bounding box center [584, 54] width 7 height 11
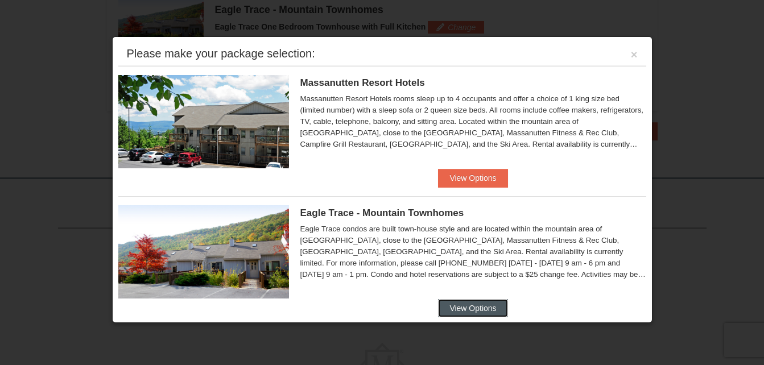
click at [481, 303] on button "View Options" at bounding box center [472, 308] width 69 height 18
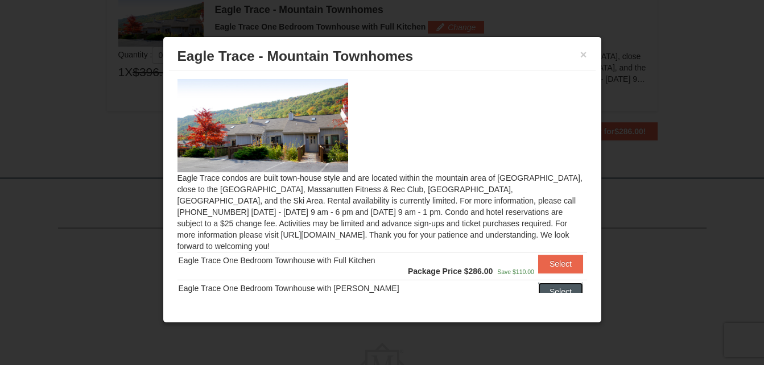
click at [552, 283] on button "Select" at bounding box center [560, 292] width 45 height 18
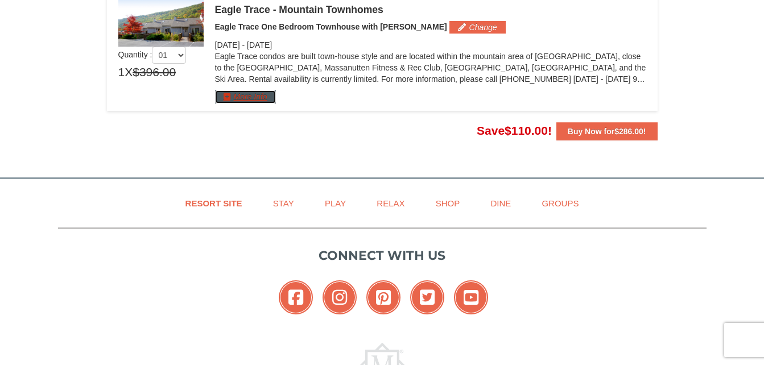
click at [262, 100] on button "More Info" at bounding box center [245, 97] width 61 height 13
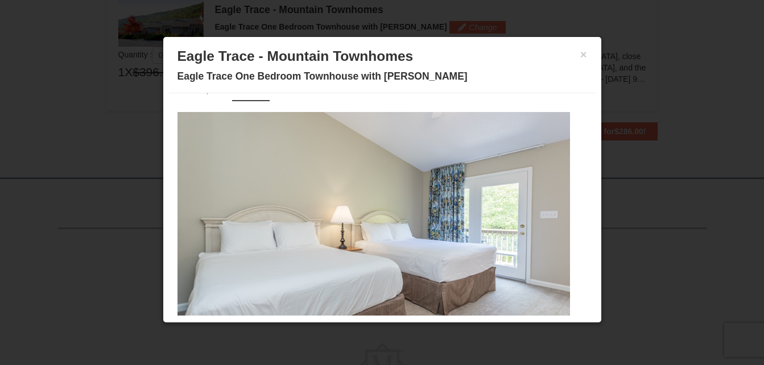
scroll to position [55, 0]
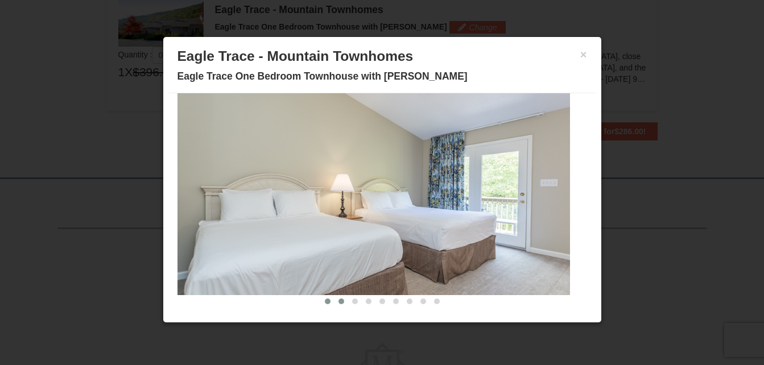
click at [339, 302] on span at bounding box center [342, 302] width 6 height 6
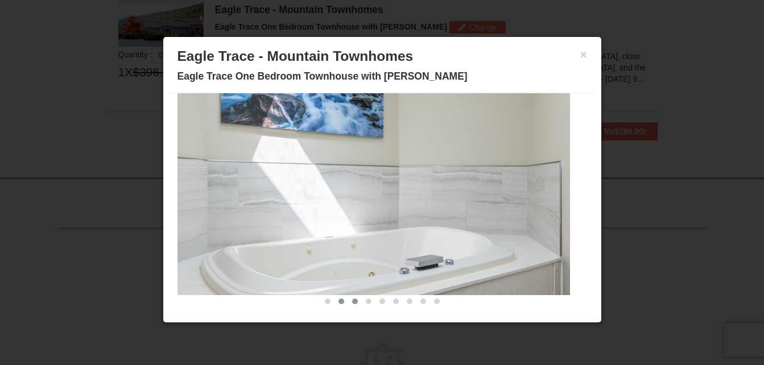
click at [352, 302] on span at bounding box center [355, 302] width 6 height 6
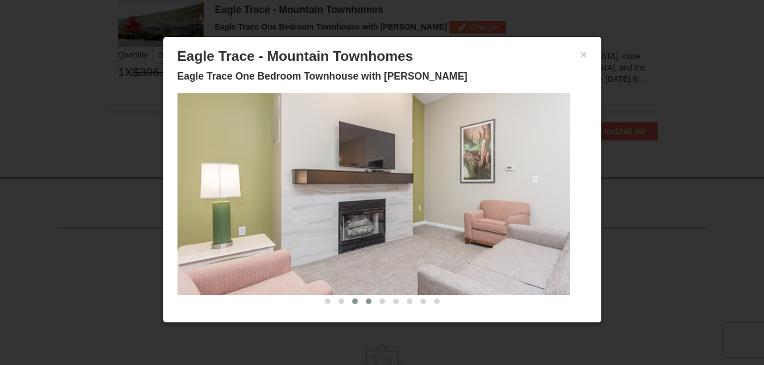
click at [366, 302] on span at bounding box center [369, 302] width 6 height 6
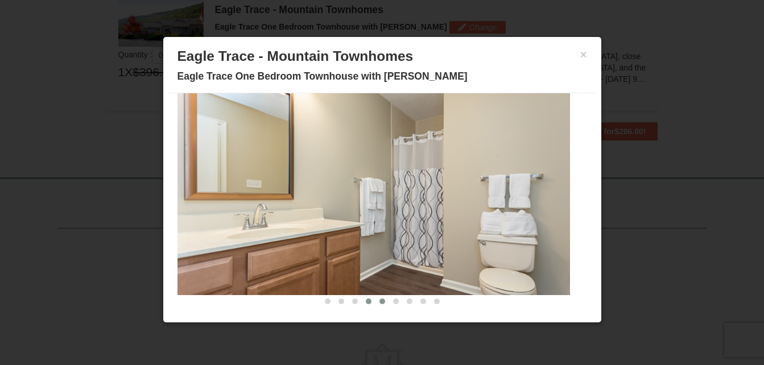
click at [380, 303] on span at bounding box center [383, 302] width 6 height 6
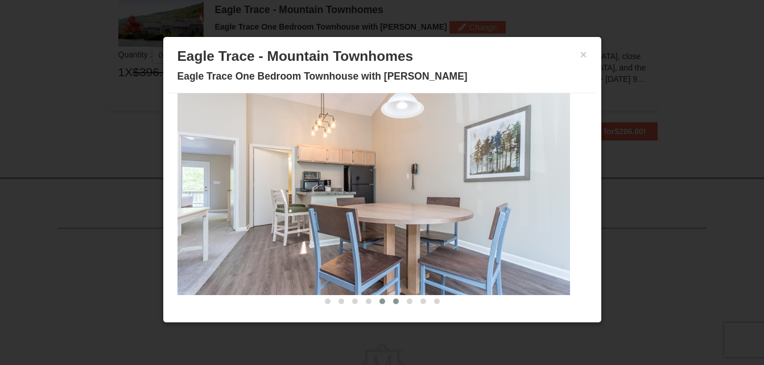
click at [393, 303] on span at bounding box center [396, 302] width 6 height 6
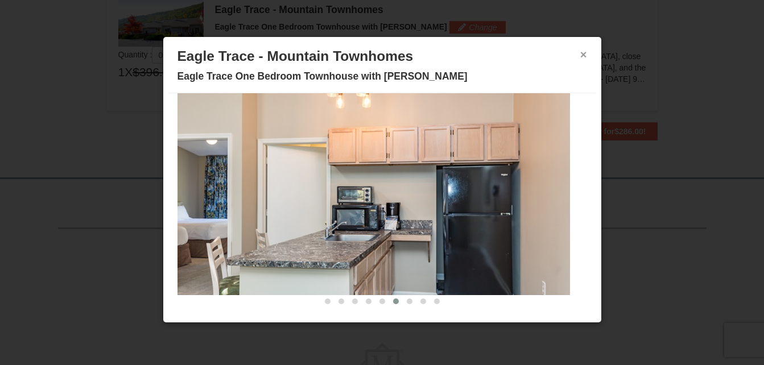
click at [581, 51] on button "×" at bounding box center [584, 54] width 7 height 11
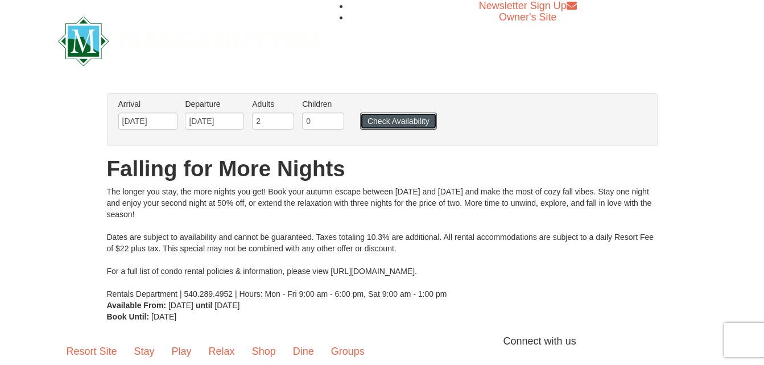
click at [405, 122] on button "Check Availability" at bounding box center [398, 121] width 77 height 17
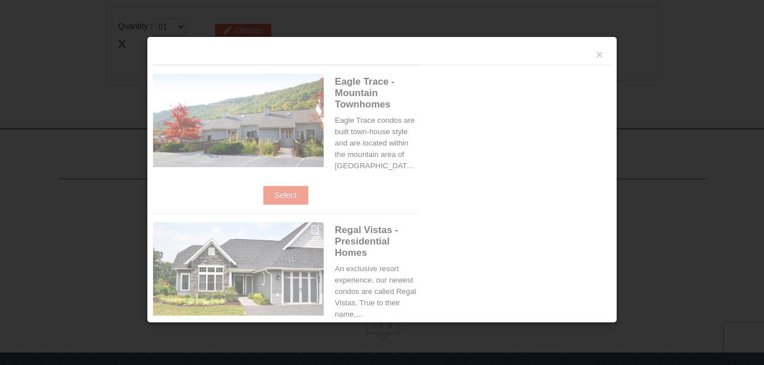
scroll to position [360, 0]
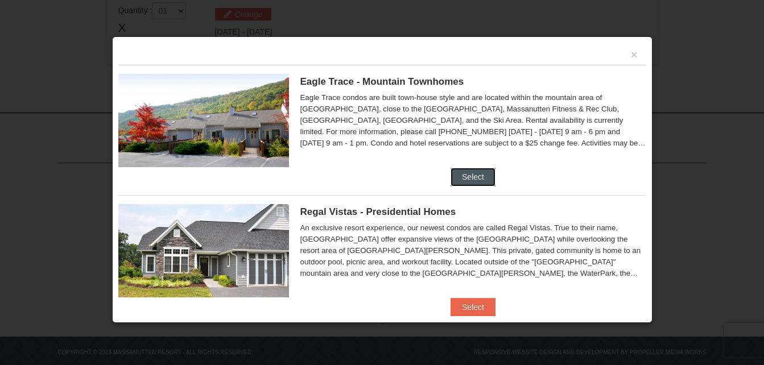
click at [474, 176] on button "Select" at bounding box center [473, 177] width 45 height 18
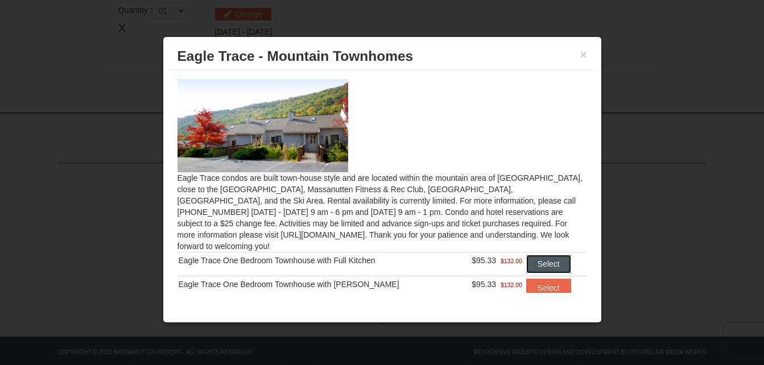
click at [530, 255] on button "Select" at bounding box center [549, 264] width 45 height 18
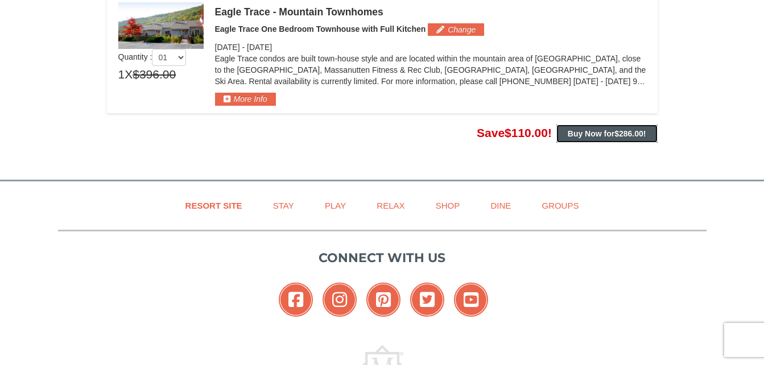
click at [604, 133] on strong "Buy Now for $286.00 !" at bounding box center [607, 133] width 79 height 9
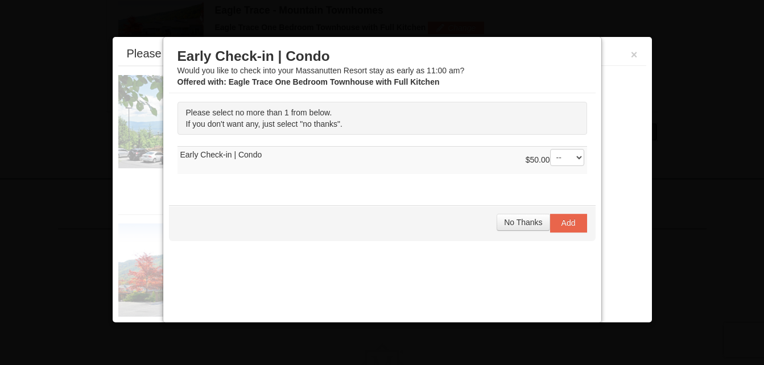
scroll to position [362, 0]
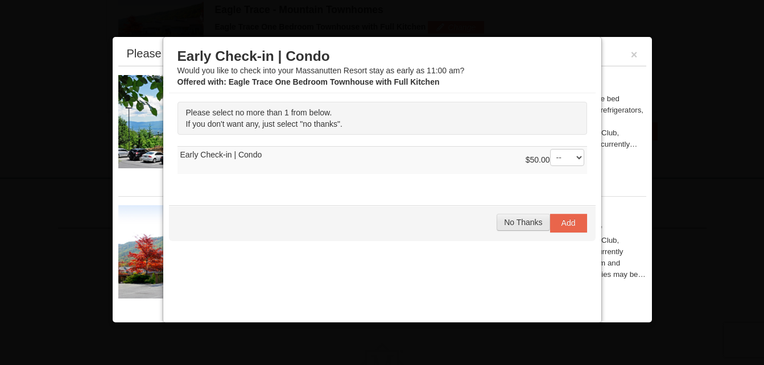
click at [527, 224] on span "No Thanks" at bounding box center [523, 222] width 38 height 9
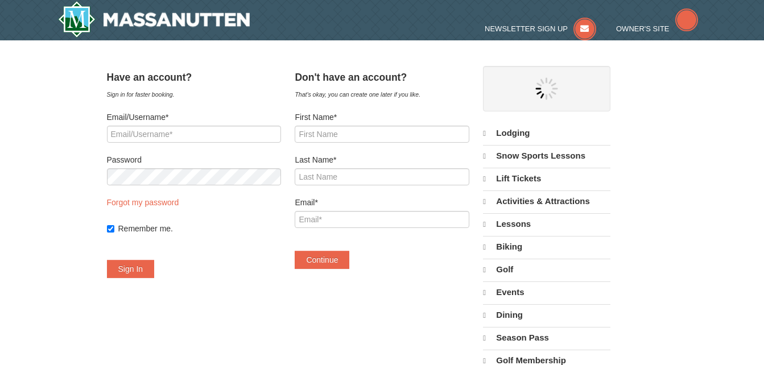
select select "10"
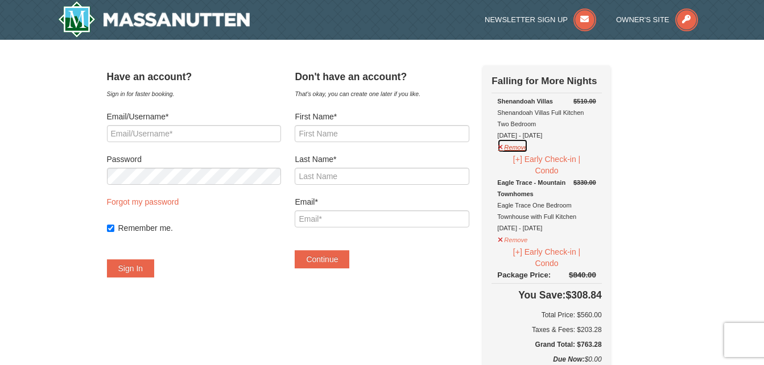
click at [519, 147] on button "Remove" at bounding box center [512, 146] width 31 height 14
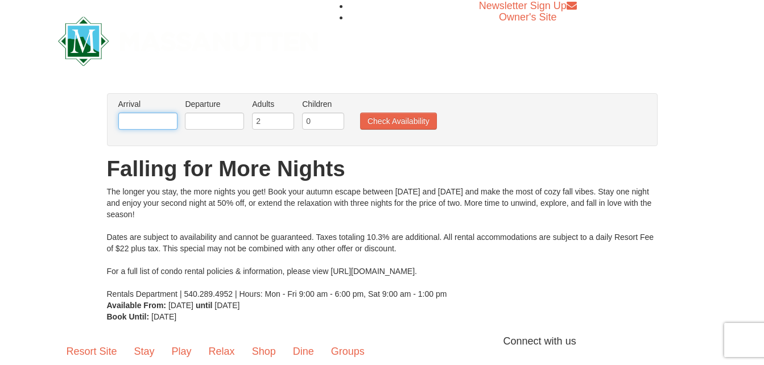
click at [162, 121] on input "text" at bounding box center [147, 121] width 59 height 17
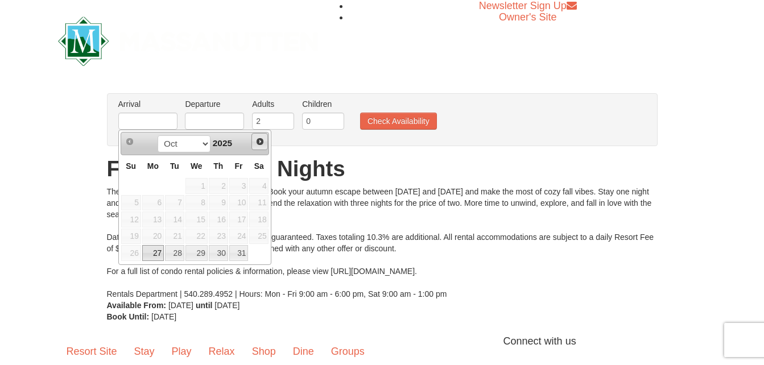
click at [260, 145] on span "Next" at bounding box center [260, 141] width 9 height 9
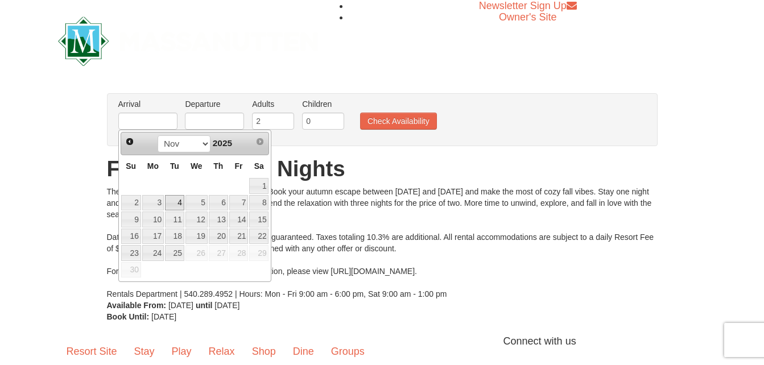
click at [178, 203] on link "4" at bounding box center [174, 203] width 19 height 16
type input "[DATE]"
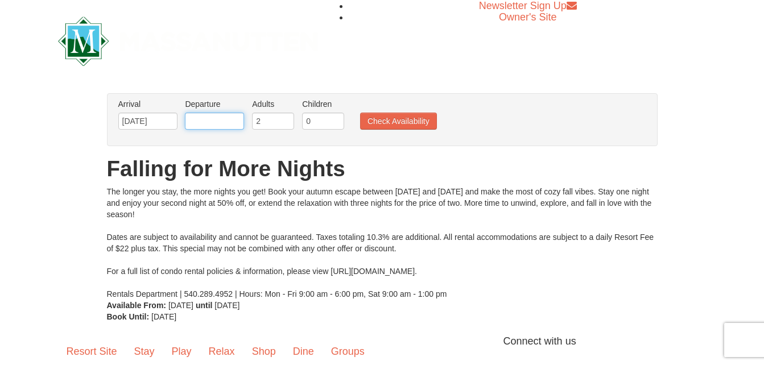
click at [223, 120] on input "text" at bounding box center [214, 121] width 59 height 17
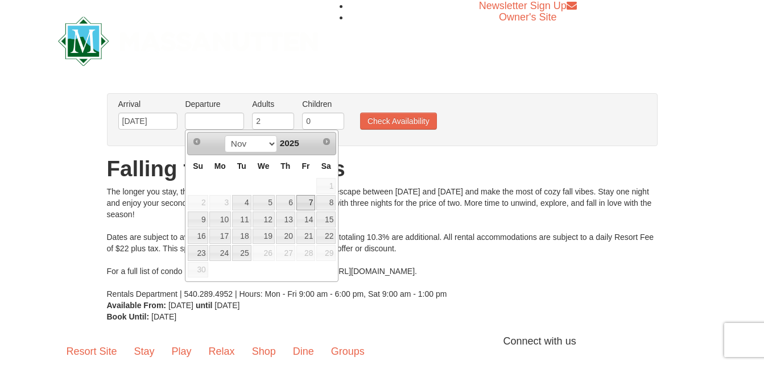
click at [306, 203] on link "7" at bounding box center [306, 203] width 19 height 16
type input "[DATE]"
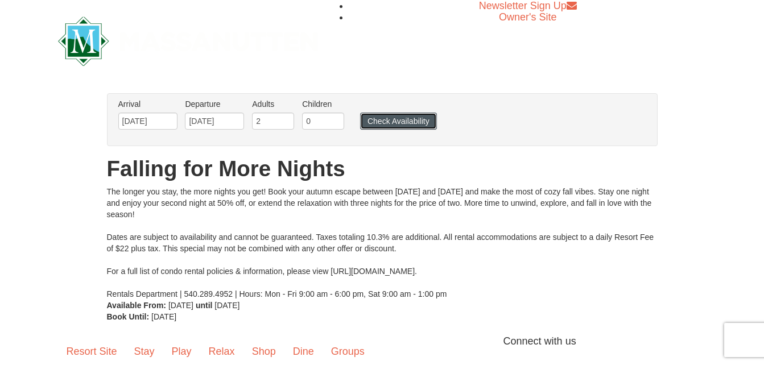
click at [392, 125] on button "Check Availability" at bounding box center [398, 121] width 77 height 17
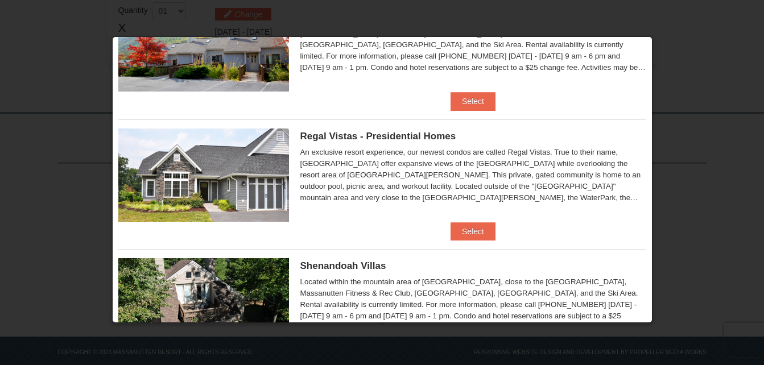
scroll to position [91, 0]
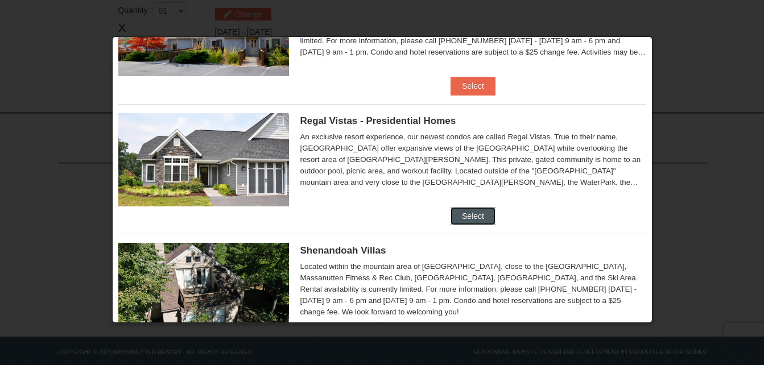
click at [467, 216] on button "Select" at bounding box center [473, 216] width 45 height 18
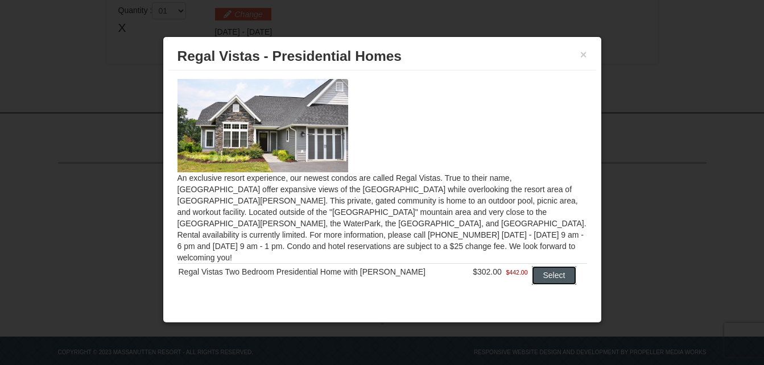
click at [539, 266] on button "Select" at bounding box center [554, 275] width 45 height 18
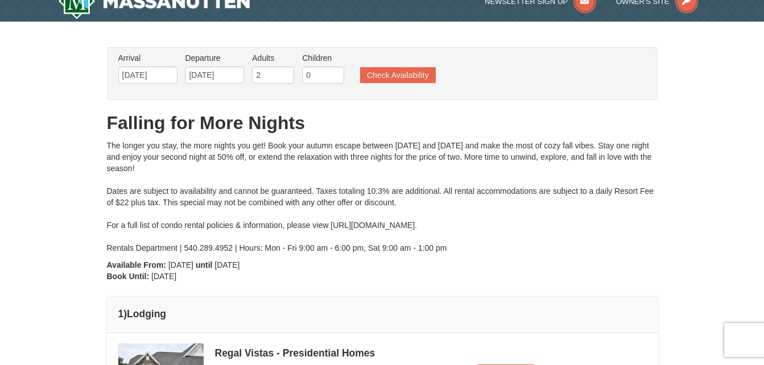
scroll to position [0, 0]
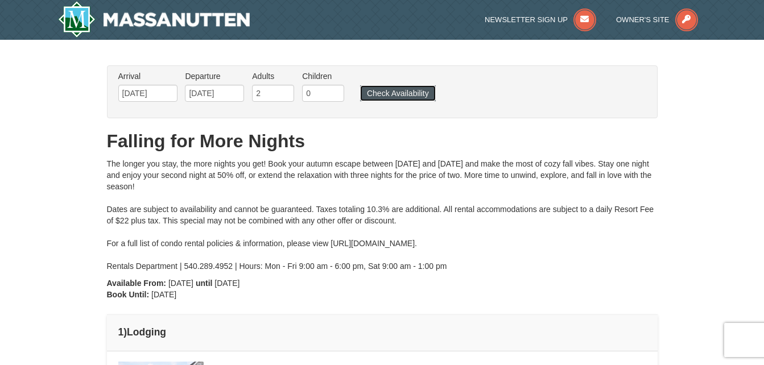
click at [406, 94] on button "Check Availability" at bounding box center [398, 93] width 76 height 16
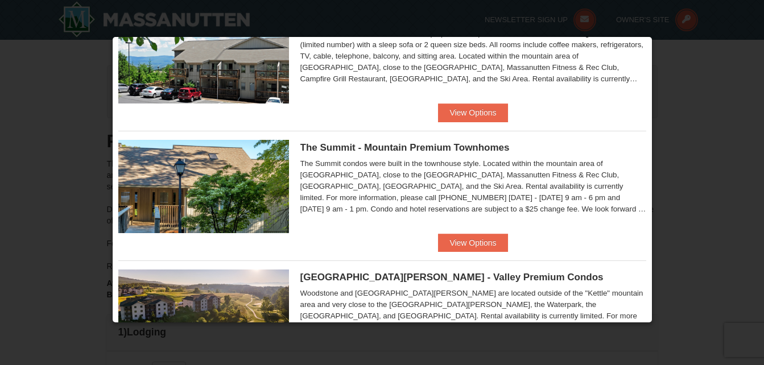
scroll to position [501, 0]
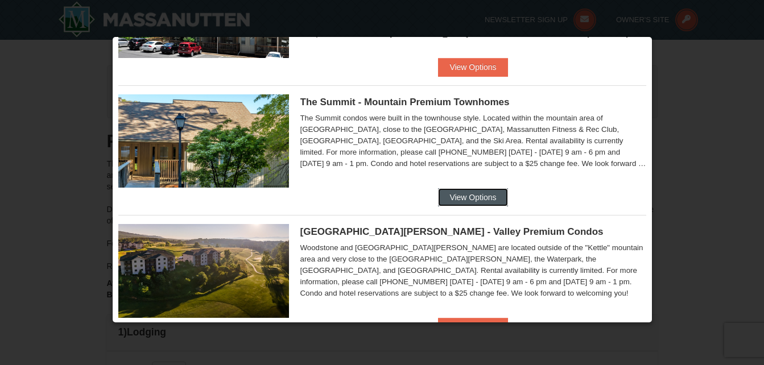
click at [477, 193] on button "View Options" at bounding box center [472, 197] width 69 height 18
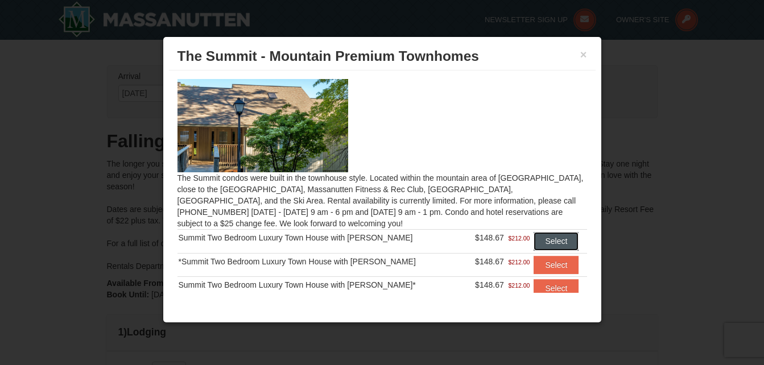
click at [548, 239] on button "Select" at bounding box center [556, 241] width 45 height 18
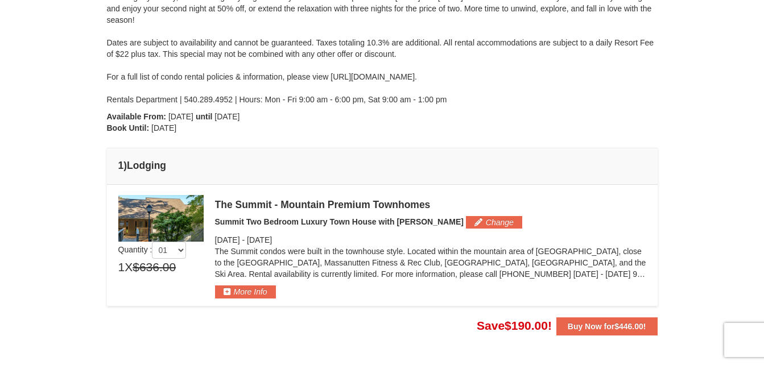
scroll to position [212, 0]
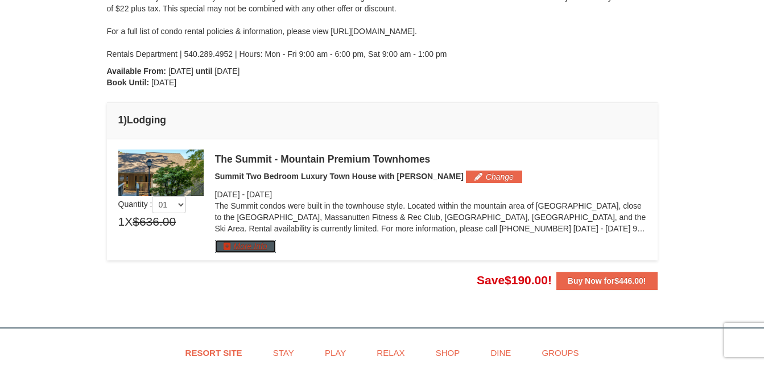
click at [257, 244] on button "More Info" at bounding box center [245, 246] width 61 height 13
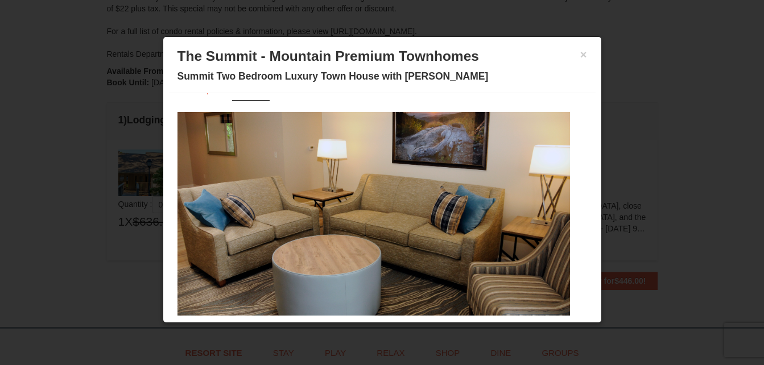
scroll to position [55, 0]
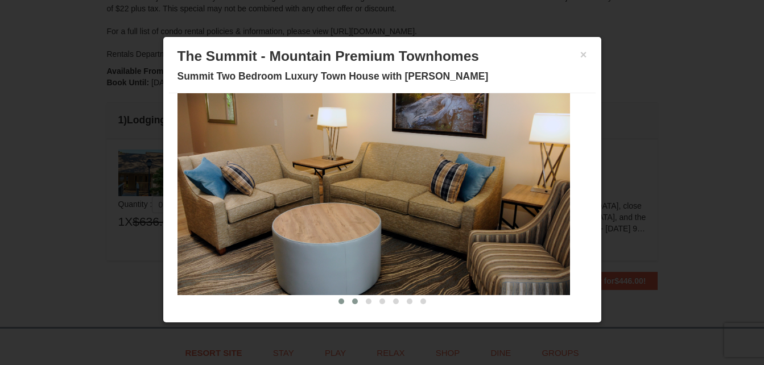
click at [349, 299] on button at bounding box center [355, 301] width 14 height 11
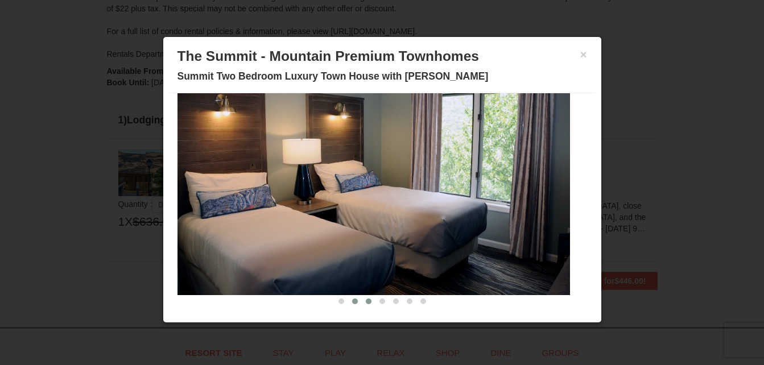
click at [364, 301] on button at bounding box center [369, 301] width 14 height 11
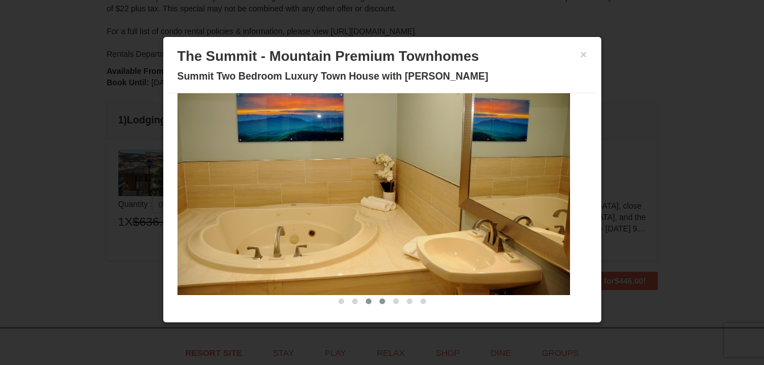
click at [376, 302] on button at bounding box center [383, 301] width 14 height 11
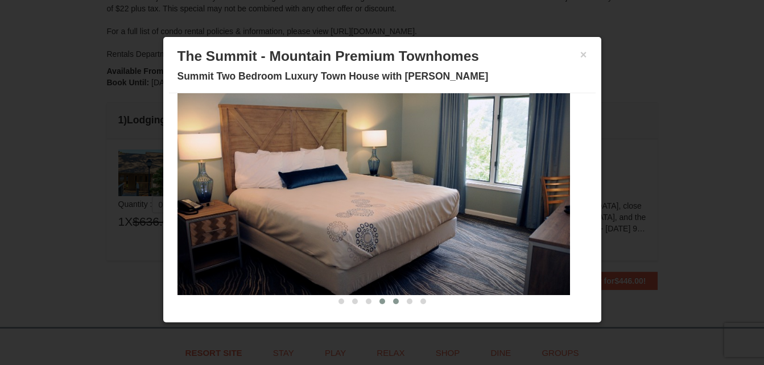
click at [393, 302] on span at bounding box center [396, 302] width 6 height 6
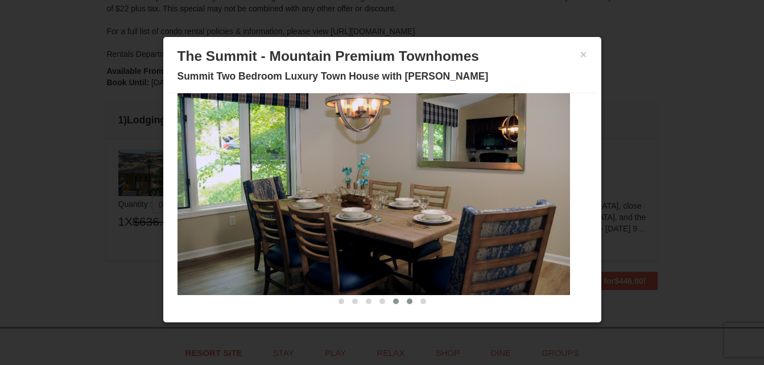
click at [407, 302] on span at bounding box center [410, 302] width 6 height 6
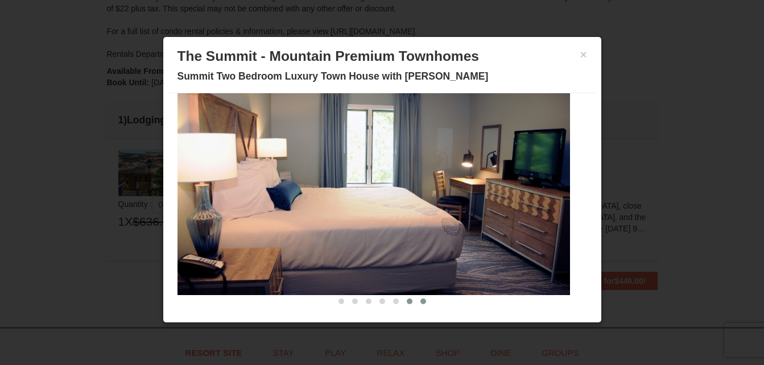
click at [419, 301] on button at bounding box center [424, 301] width 14 height 11
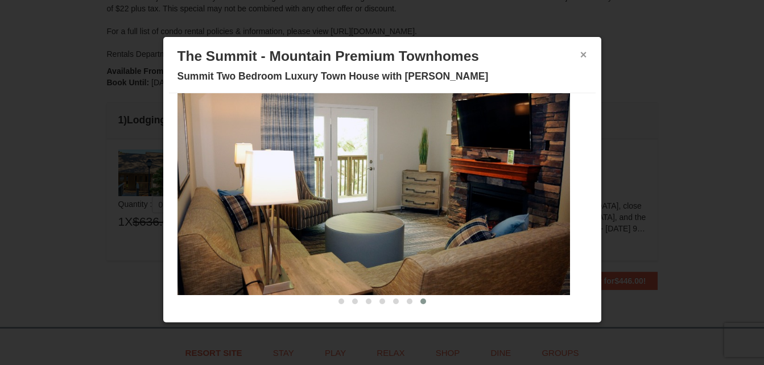
click at [581, 54] on button "×" at bounding box center [584, 54] width 7 height 11
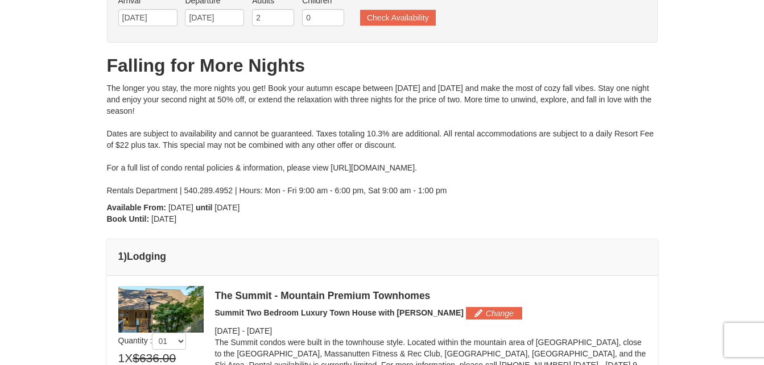
scroll to position [84, 0]
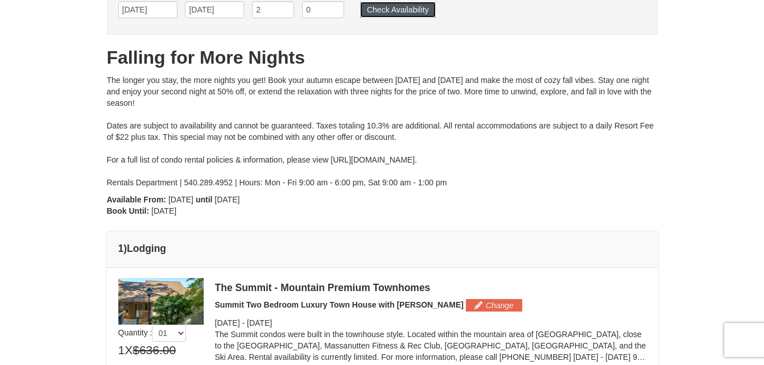
click at [398, 9] on button "Check Availability" at bounding box center [398, 10] width 76 height 16
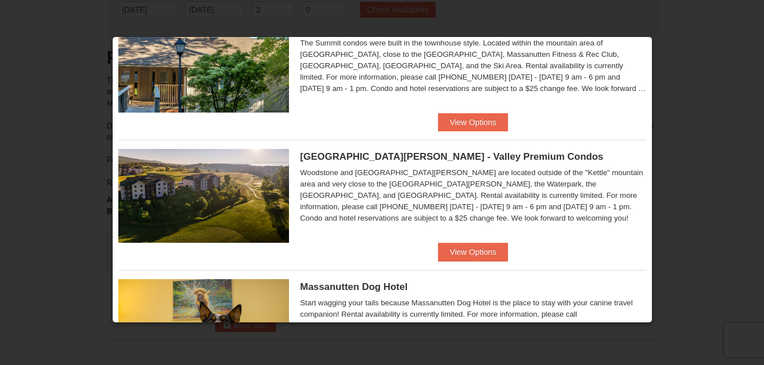
scroll to position [599, 0]
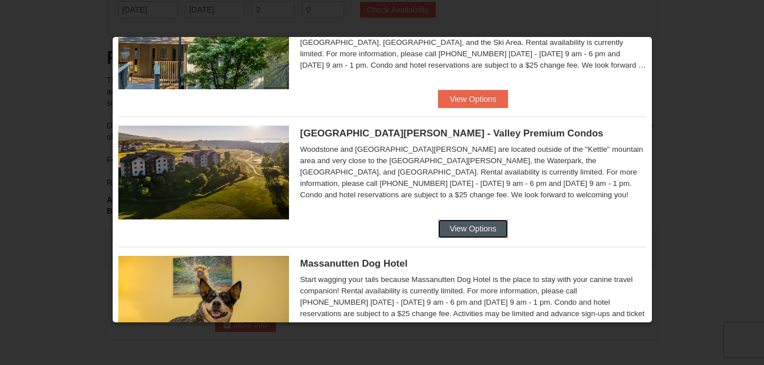
click at [482, 228] on button "View Options" at bounding box center [472, 229] width 69 height 18
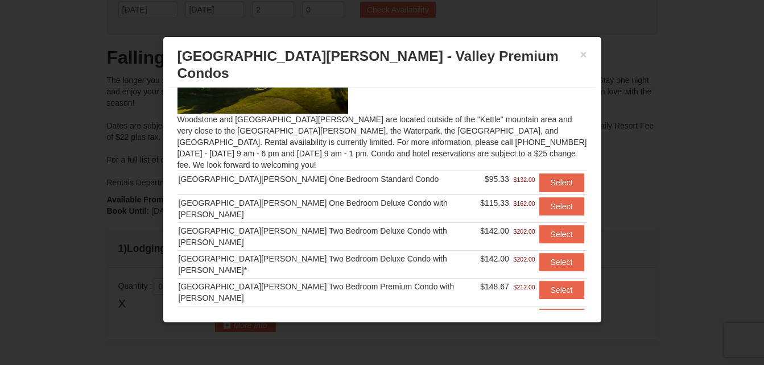
scroll to position [98, 0]
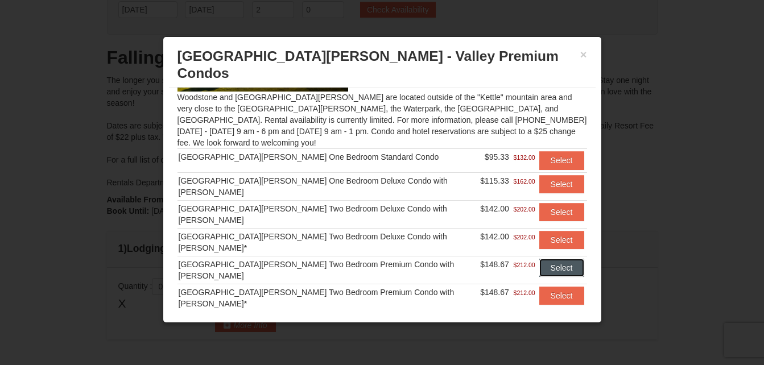
click at [543, 259] on button "Select" at bounding box center [562, 268] width 45 height 18
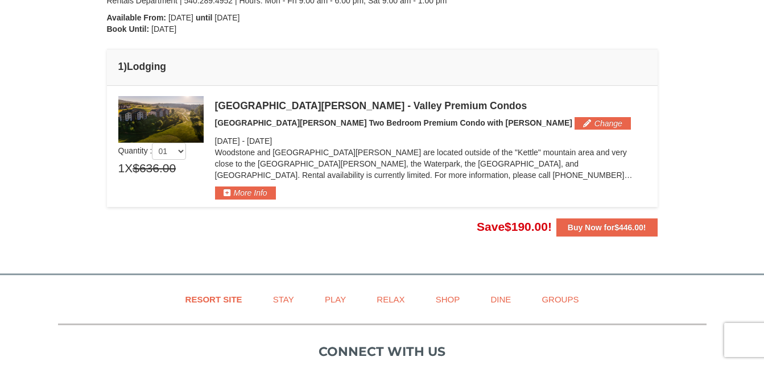
scroll to position [250, 0]
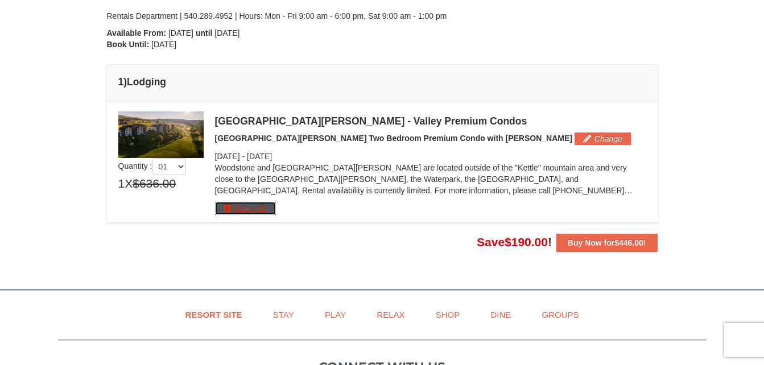
click at [241, 211] on button "More Info" at bounding box center [245, 208] width 61 height 13
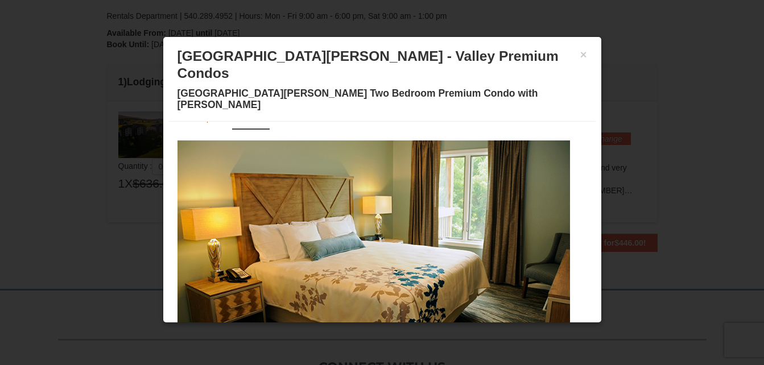
scroll to position [55, 0]
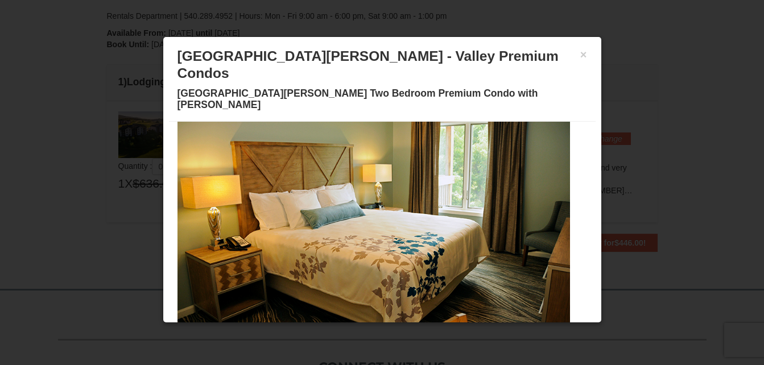
click at [305, 327] on span at bounding box center [308, 330] width 6 height 6
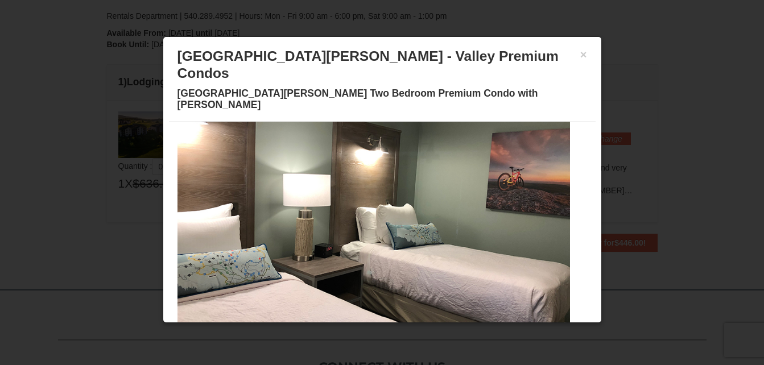
click at [318, 327] on span at bounding box center [321, 330] width 6 height 6
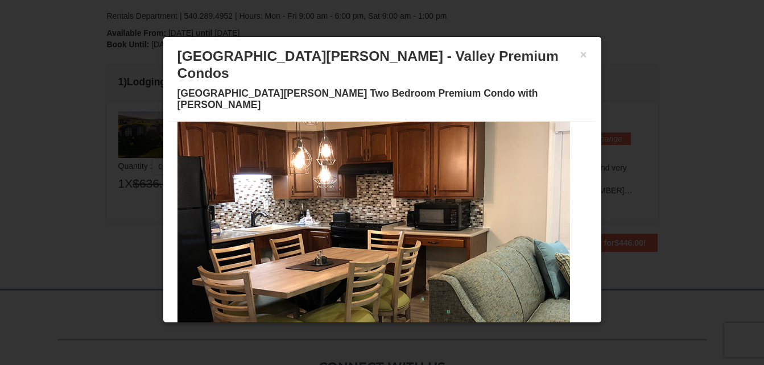
click at [332, 327] on span at bounding box center [335, 330] width 6 height 6
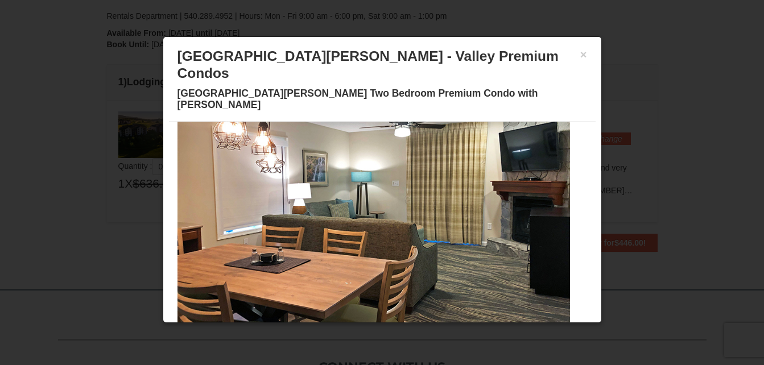
click at [346, 327] on span at bounding box center [349, 330] width 6 height 6
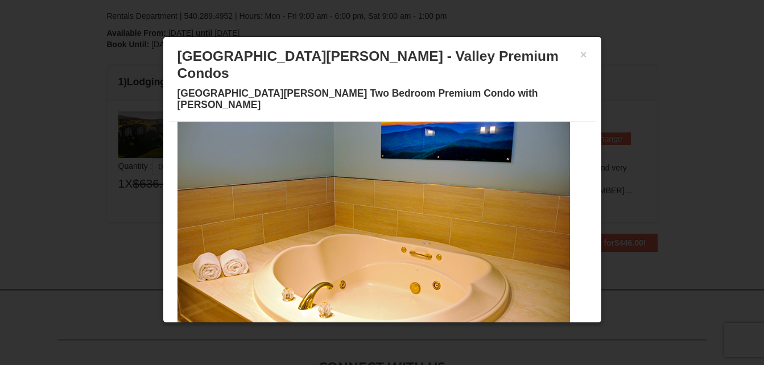
click at [359, 327] on span at bounding box center [362, 330] width 6 height 6
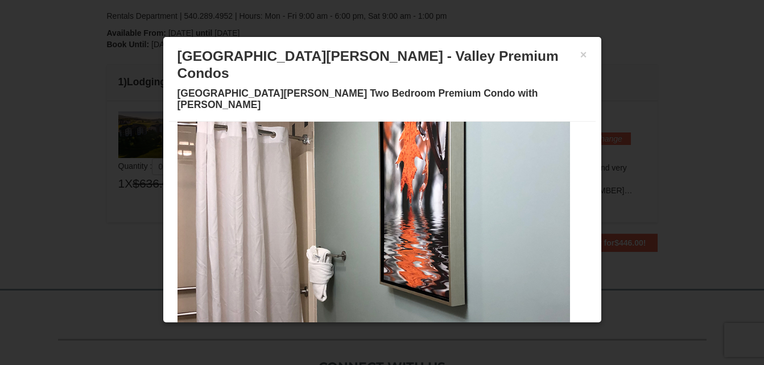
click at [373, 327] on span at bounding box center [376, 330] width 6 height 6
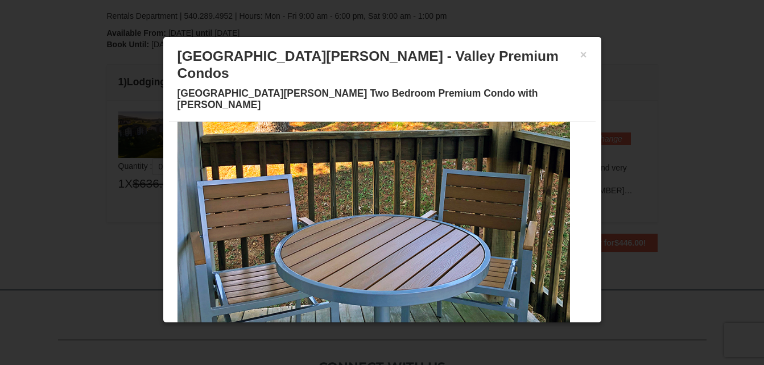
click at [386, 327] on span at bounding box center [389, 330] width 6 height 6
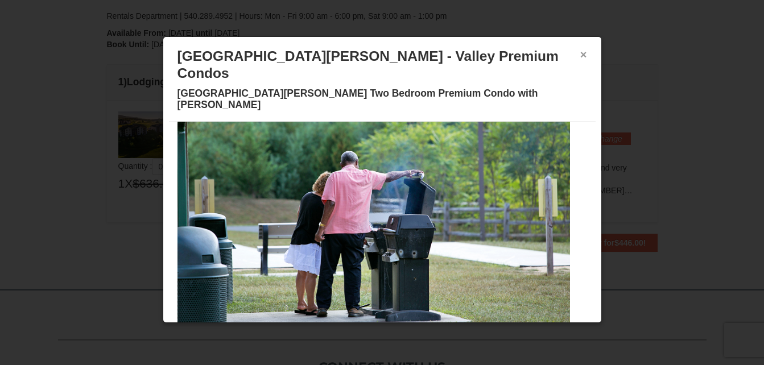
click at [581, 53] on button "×" at bounding box center [584, 54] width 7 height 11
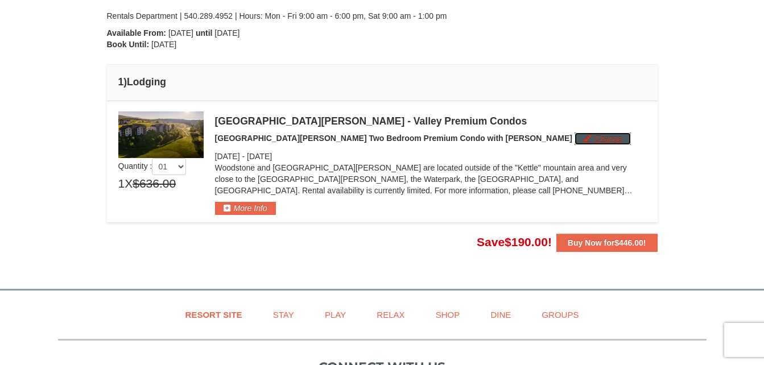
click at [575, 138] on button "Change" at bounding box center [603, 139] width 56 height 13
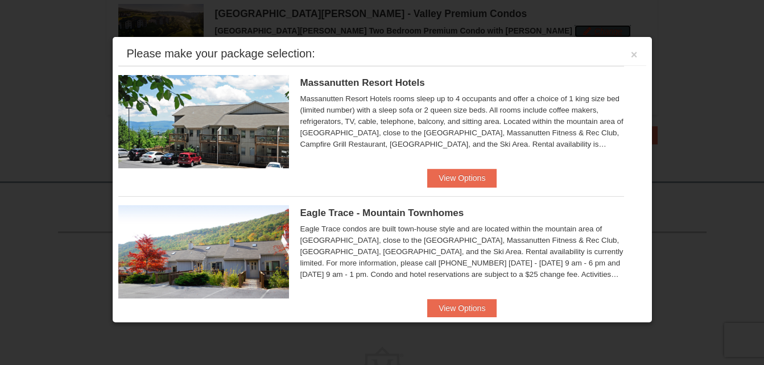
scroll to position [362, 0]
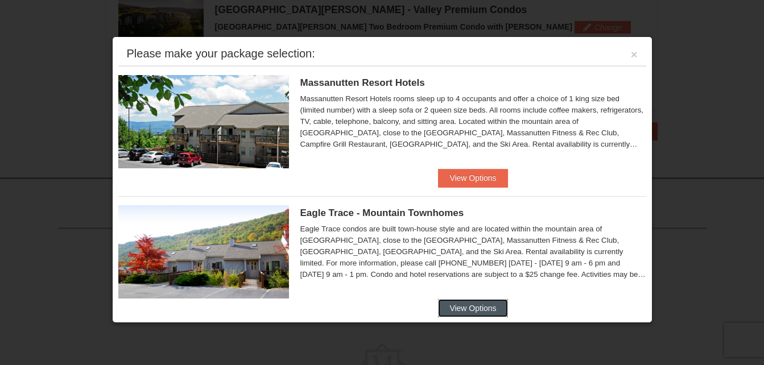
click at [471, 308] on button "View Options" at bounding box center [472, 308] width 69 height 18
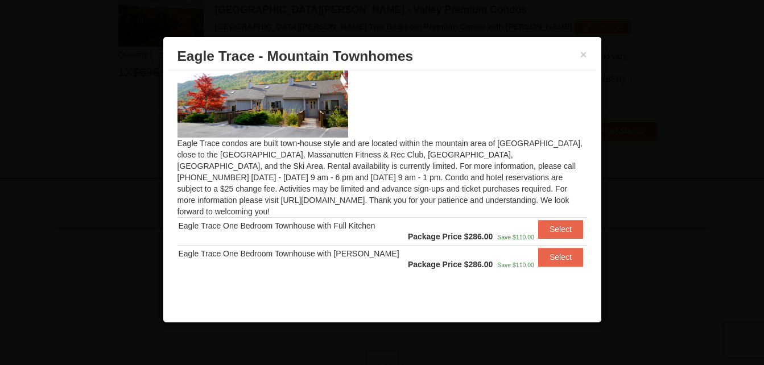
scroll to position [23, 0]
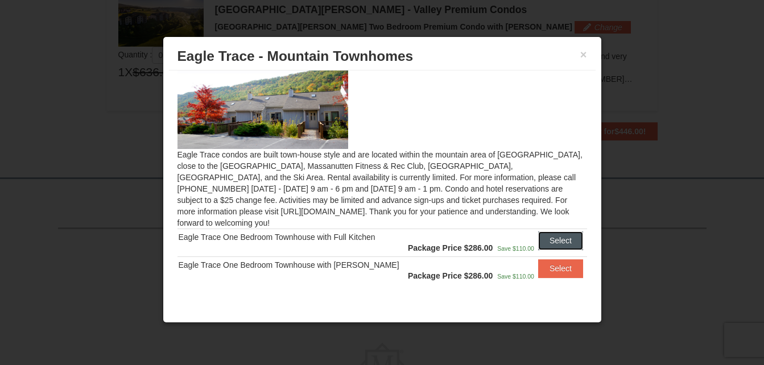
click at [556, 232] on button "Select" at bounding box center [560, 241] width 45 height 18
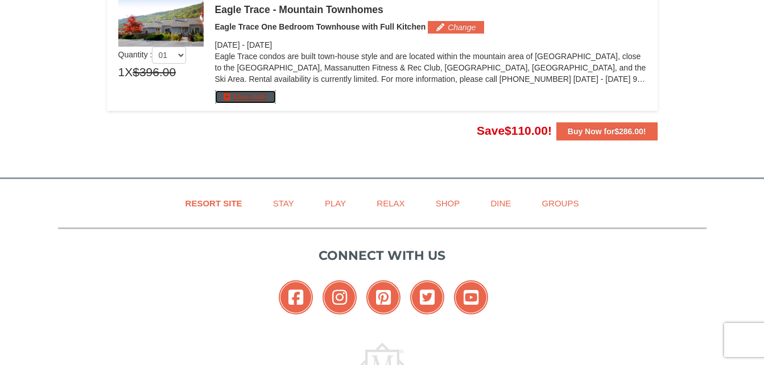
click at [256, 98] on button "More Info" at bounding box center [245, 97] width 61 height 13
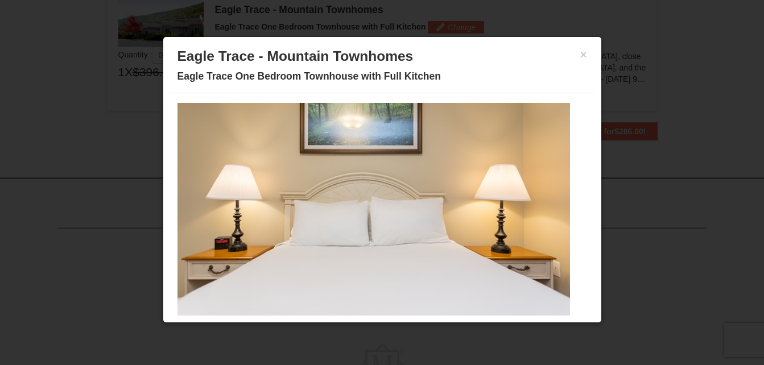
scroll to position [0, 0]
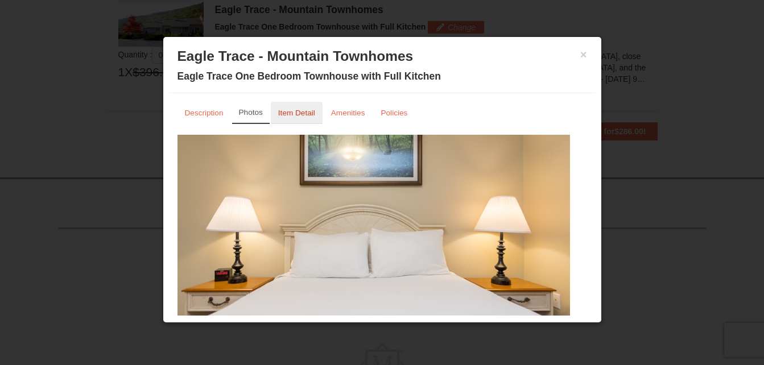
click at [289, 113] on small "Item Detail" at bounding box center [296, 113] width 37 height 9
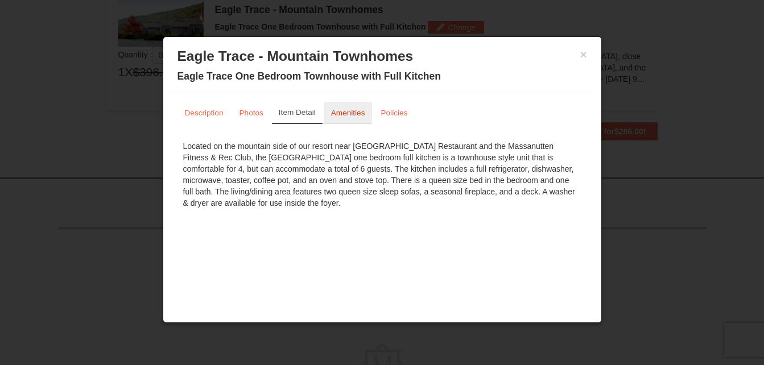
click at [344, 115] on small "Amenities" at bounding box center [348, 113] width 34 height 9
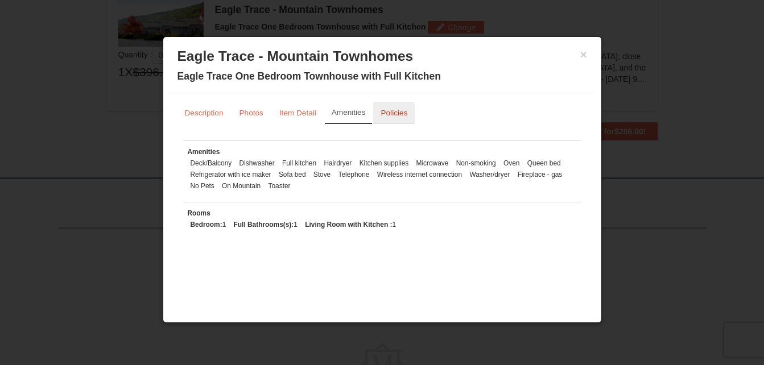
click at [390, 116] on small "Policies" at bounding box center [394, 113] width 27 height 9
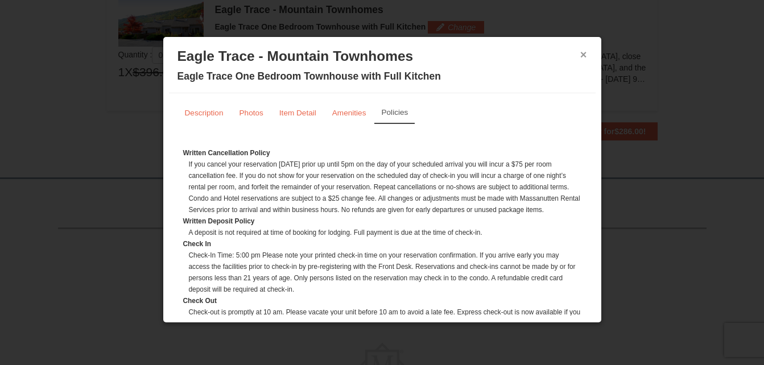
click at [581, 53] on button "×" at bounding box center [584, 54] width 7 height 11
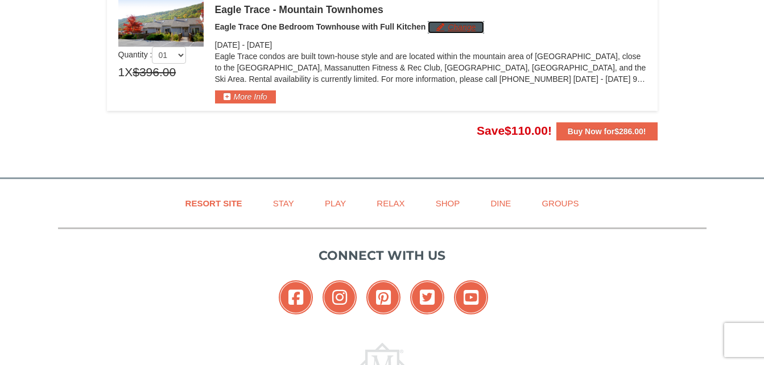
click at [470, 27] on button "Change" at bounding box center [456, 27] width 56 height 13
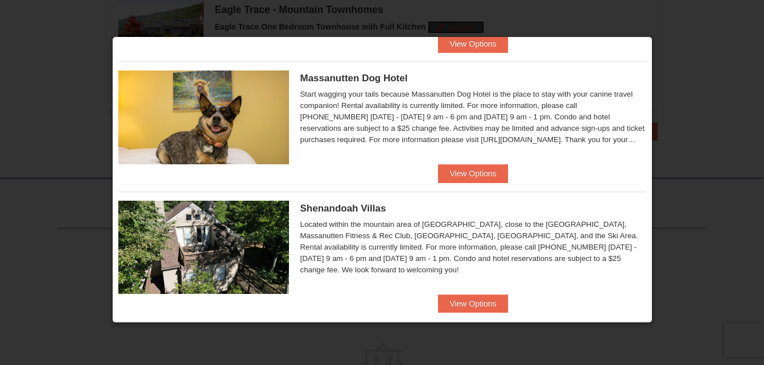
scroll to position [493, 0]
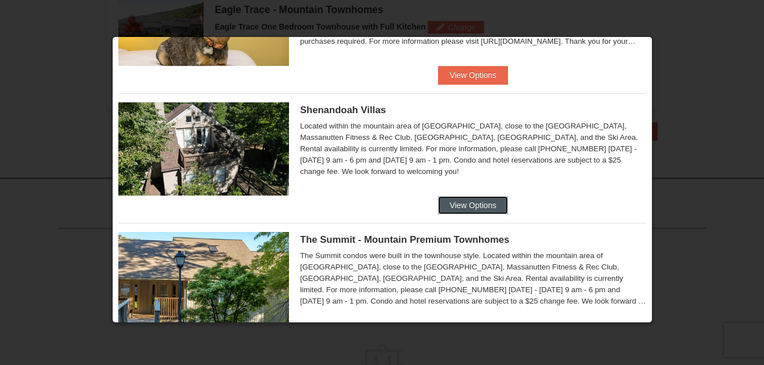
click at [456, 203] on button "View Options" at bounding box center [472, 205] width 69 height 18
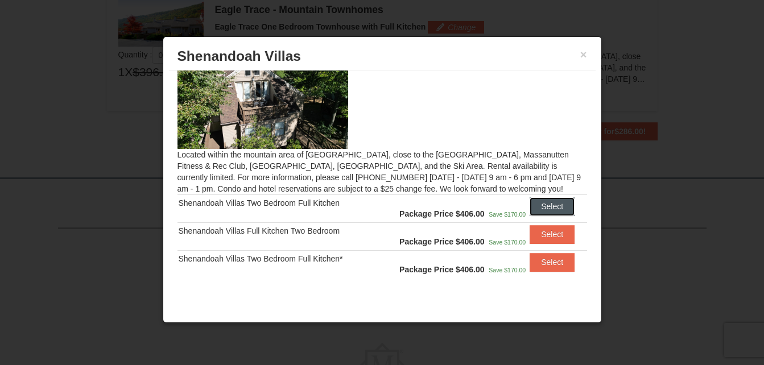
click at [537, 203] on button "Select" at bounding box center [552, 207] width 45 height 18
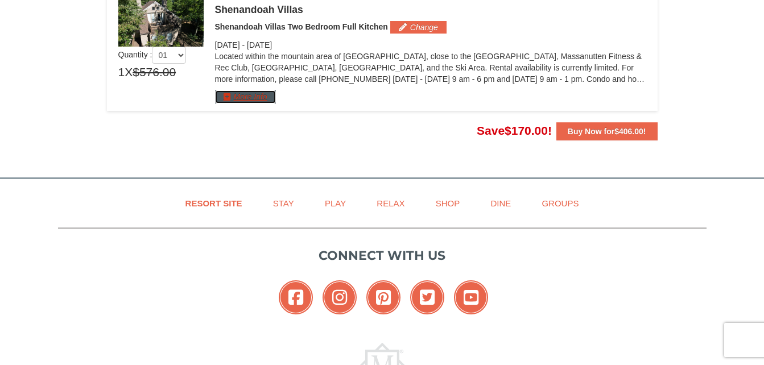
click at [252, 93] on button "More Info" at bounding box center [245, 97] width 61 height 13
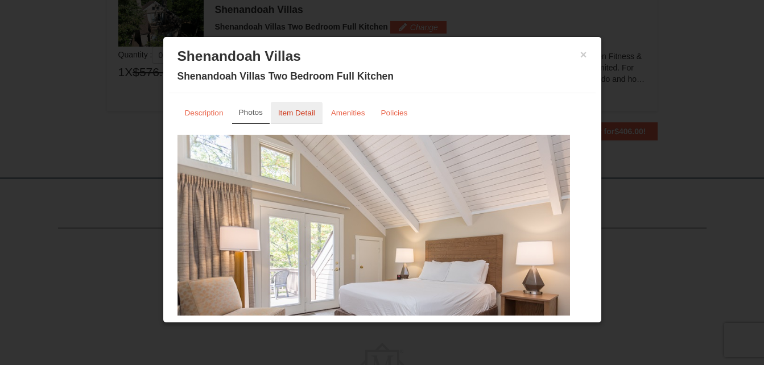
click at [289, 114] on small "Item Detail" at bounding box center [296, 113] width 37 height 9
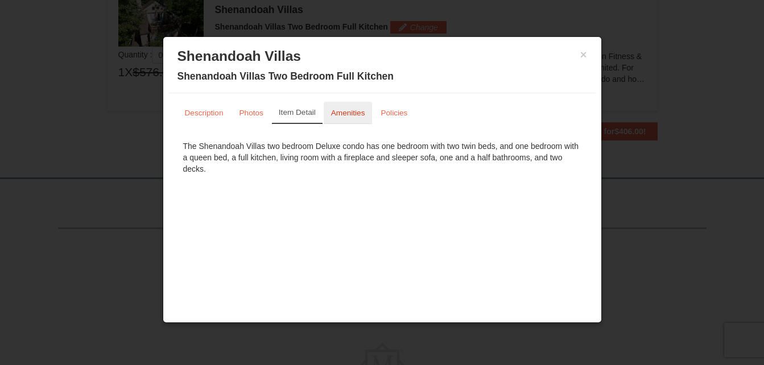
click at [344, 110] on small "Amenities" at bounding box center [348, 113] width 34 height 9
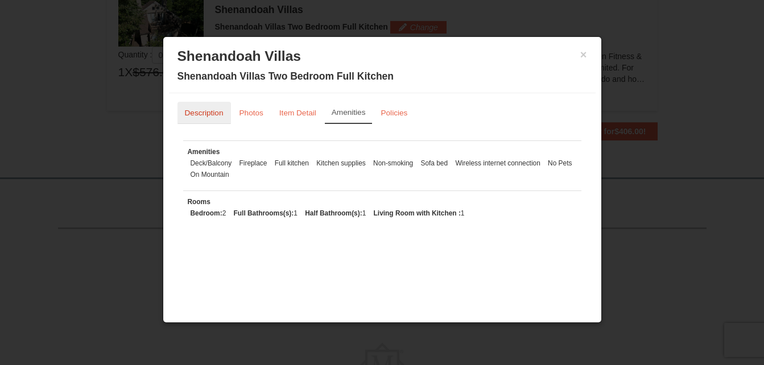
click at [208, 117] on small "Description" at bounding box center [204, 113] width 39 height 9
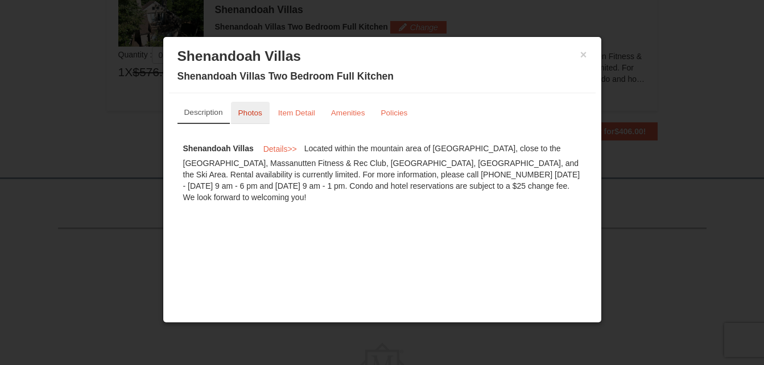
click at [253, 113] on small "Photos" at bounding box center [250, 113] width 24 height 9
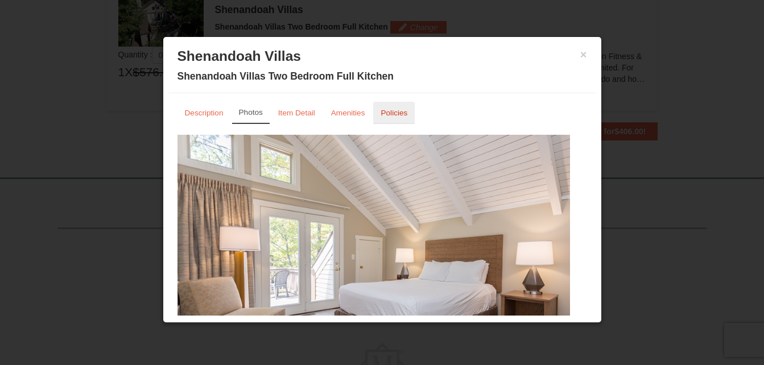
click at [387, 109] on small "Policies" at bounding box center [394, 113] width 27 height 9
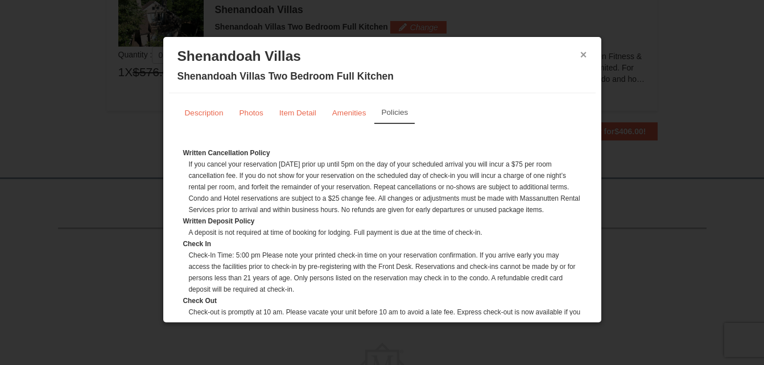
click at [581, 55] on button "×" at bounding box center [584, 54] width 7 height 11
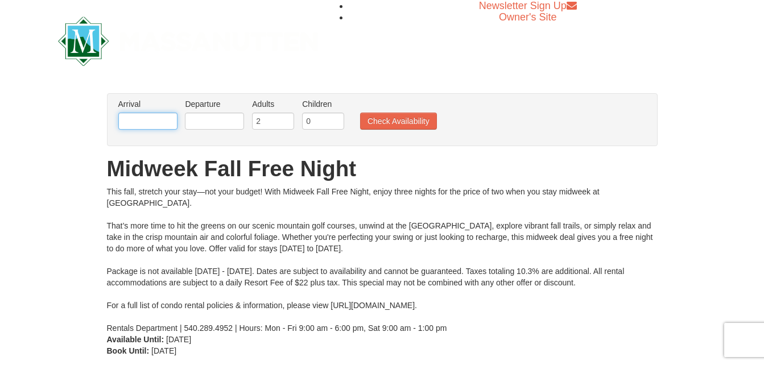
click at [155, 122] on input "text" at bounding box center [147, 121] width 59 height 17
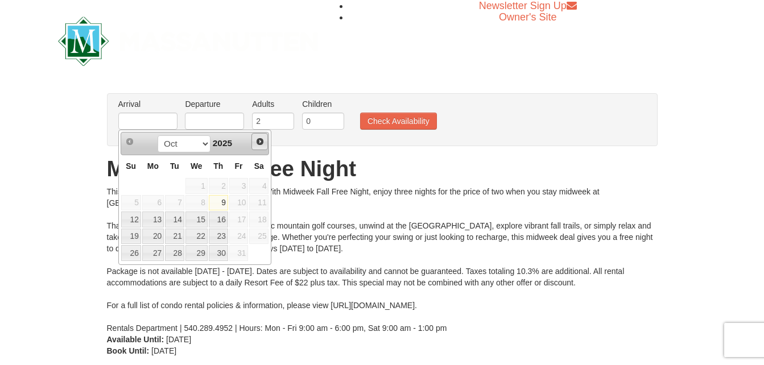
click at [262, 141] on span "Next" at bounding box center [260, 141] width 9 height 9
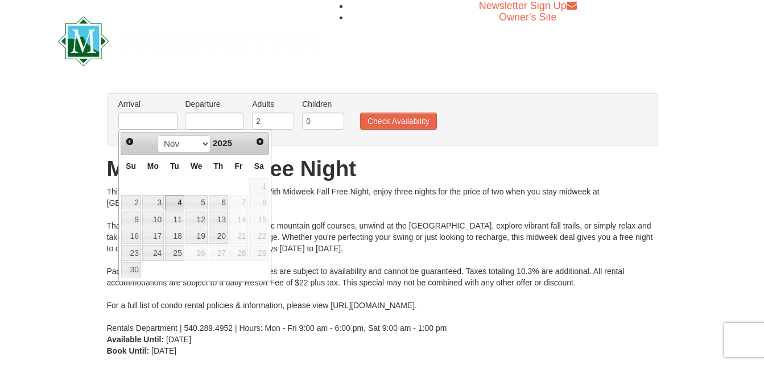
click at [173, 203] on link "4" at bounding box center [174, 203] width 19 height 16
type input "11/04/2025"
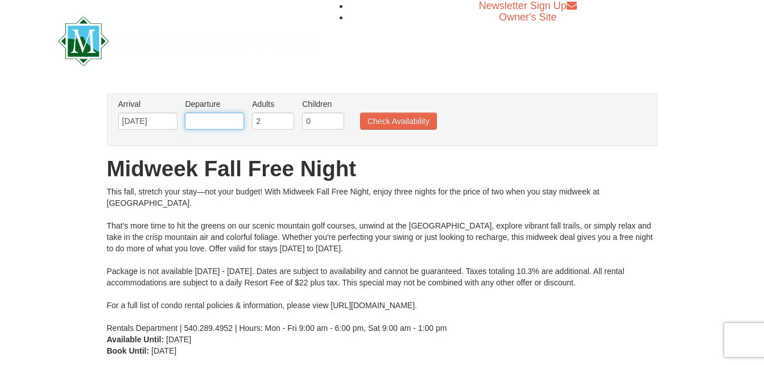
click at [225, 119] on input "text" at bounding box center [214, 121] width 59 height 17
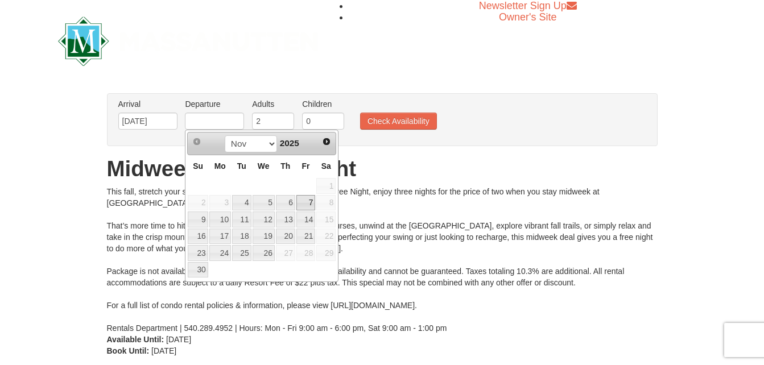
click at [305, 204] on link "7" at bounding box center [306, 203] width 19 height 16
type input "11/07/2025"
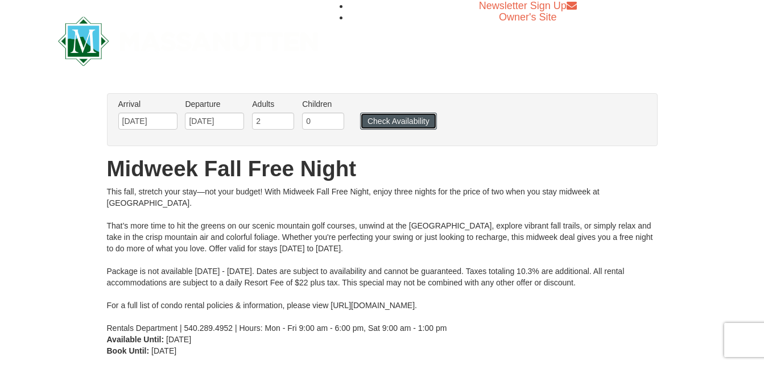
click at [392, 120] on button "Check Availability" at bounding box center [398, 121] width 77 height 17
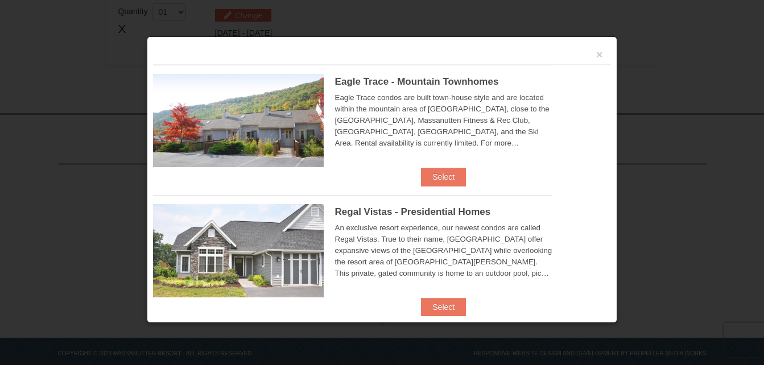
scroll to position [394, 0]
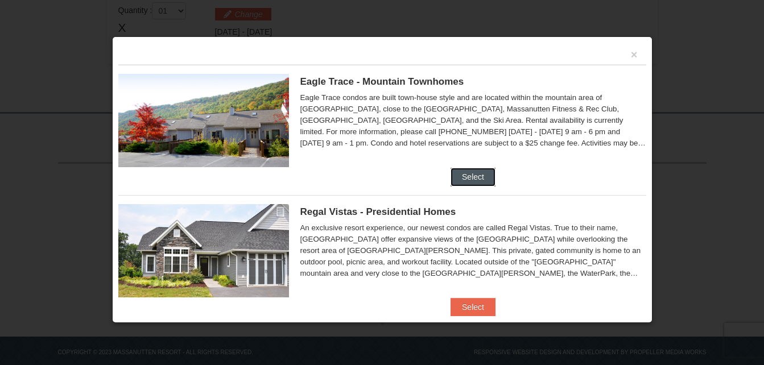
click at [472, 174] on button "Select" at bounding box center [473, 177] width 45 height 18
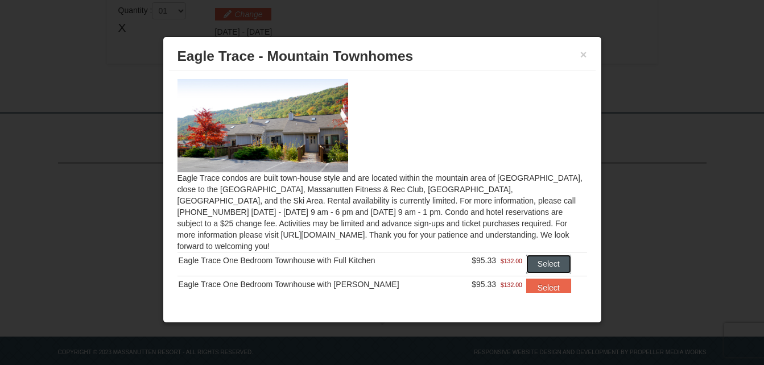
click at [538, 255] on button "Select" at bounding box center [549, 264] width 45 height 18
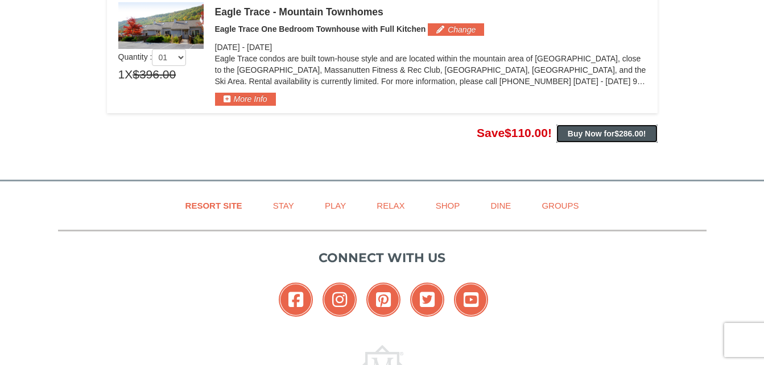
click at [612, 133] on strong "Buy Now for $286.00 !" at bounding box center [607, 133] width 79 height 9
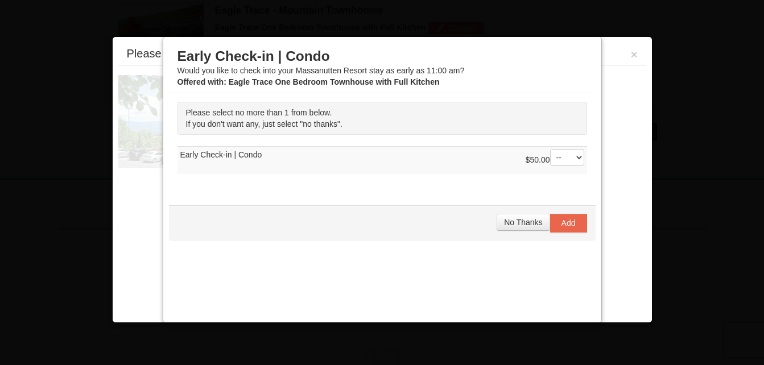
scroll to position [396, 0]
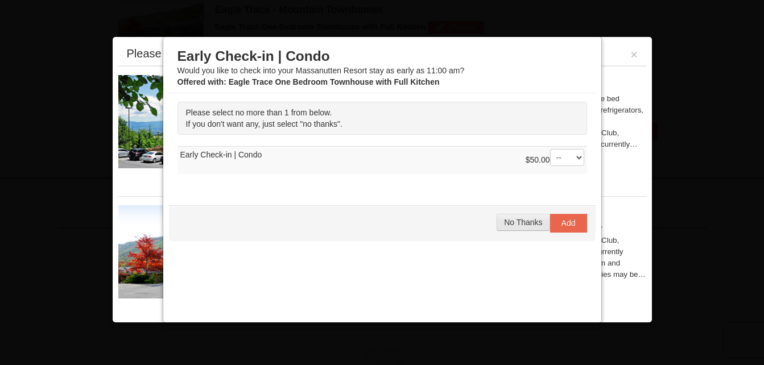
click at [508, 220] on span "No Thanks" at bounding box center [523, 222] width 38 height 9
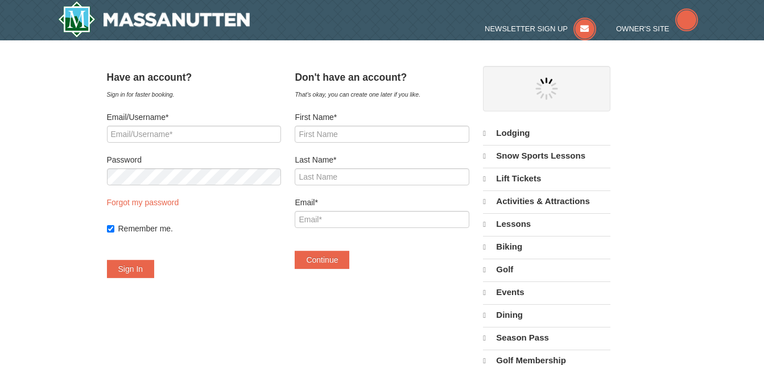
select select "10"
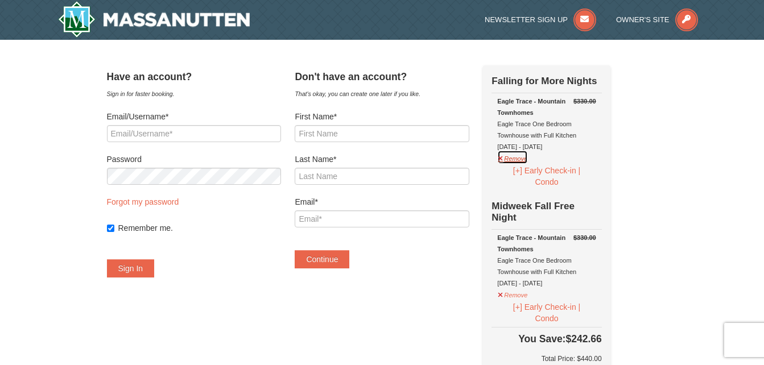
click at [520, 158] on button "Remove" at bounding box center [512, 157] width 31 height 14
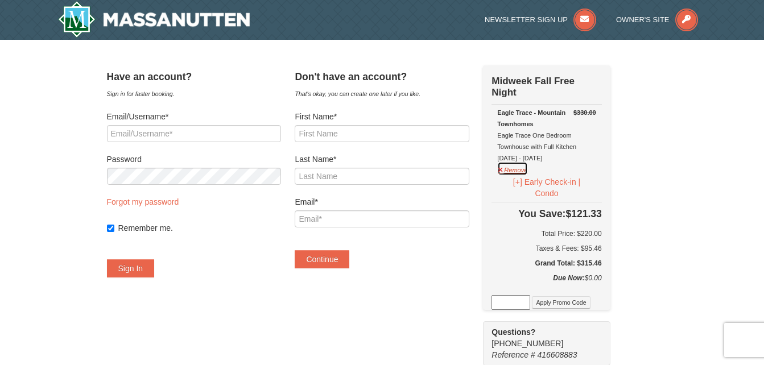
click at [528, 170] on button "Remove" at bounding box center [512, 169] width 31 height 14
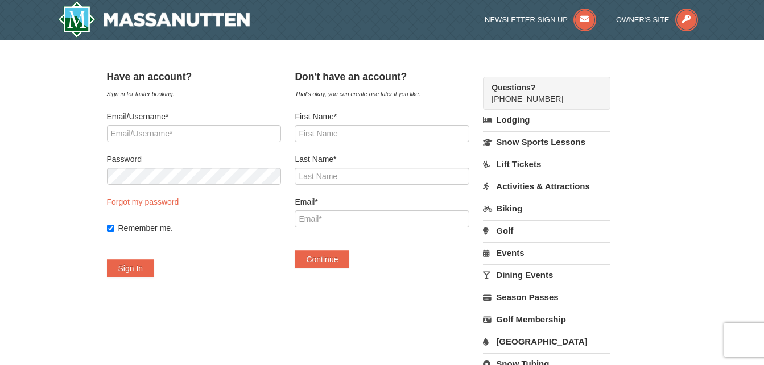
click at [546, 120] on link "Lodging" at bounding box center [546, 120] width 127 height 20
